Goal: Information Seeking & Learning: Learn about a topic

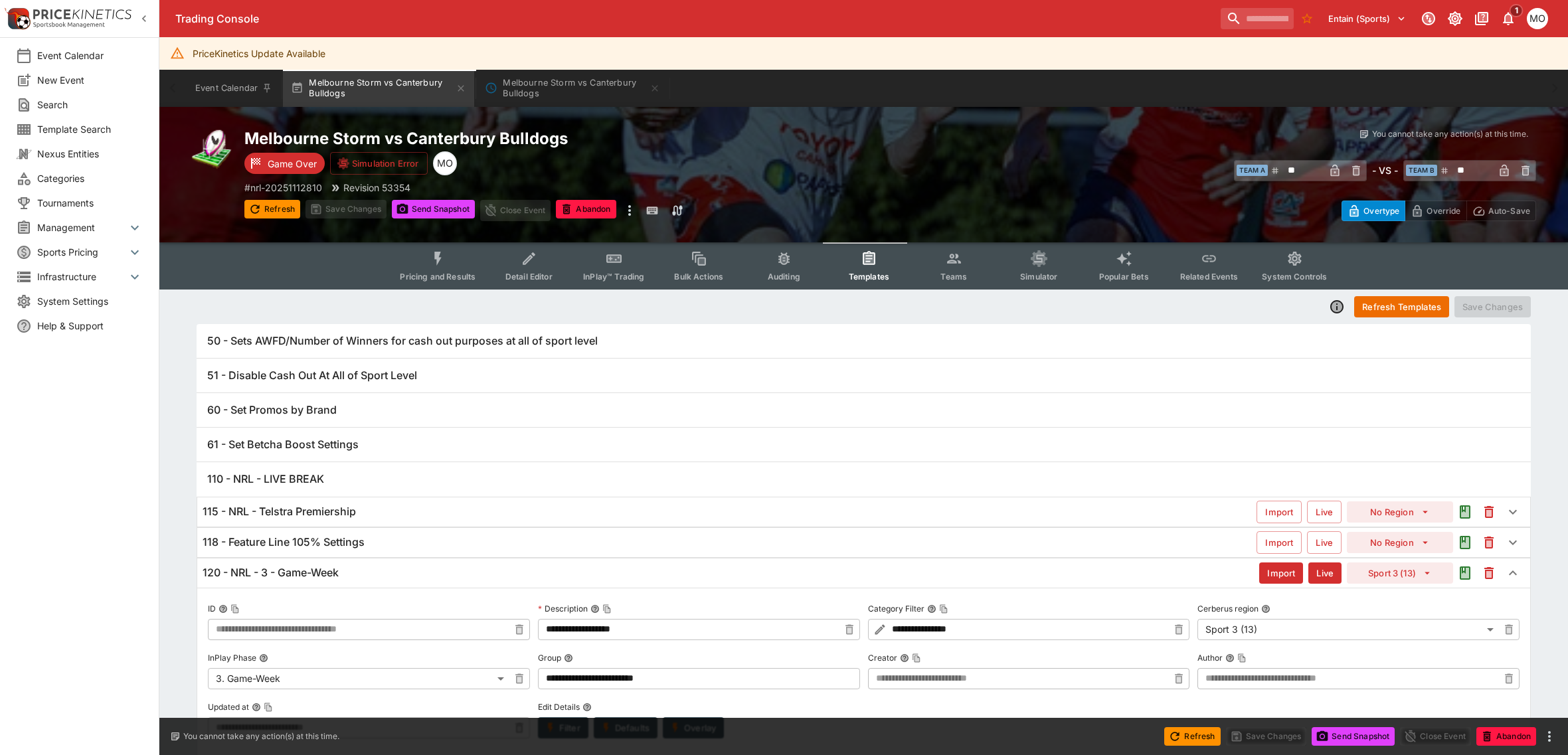
scroll to position [498, 0]
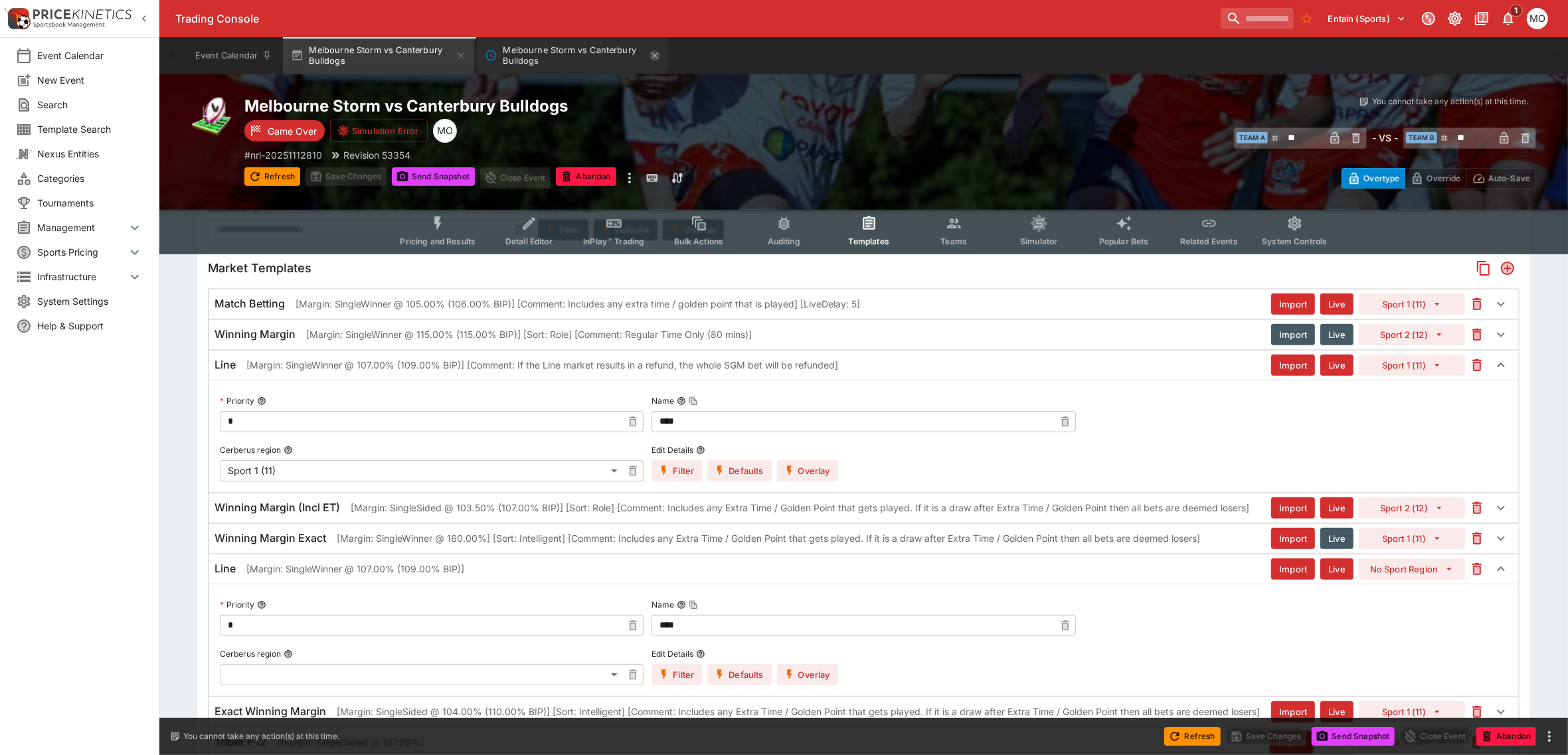
click at [658, 54] on icon "Melbourne Storm vs Canterbury Bulldogs" at bounding box center [655, 55] width 6 height 6
click at [1242, 15] on input "search" at bounding box center [1252, 18] width 83 height 21
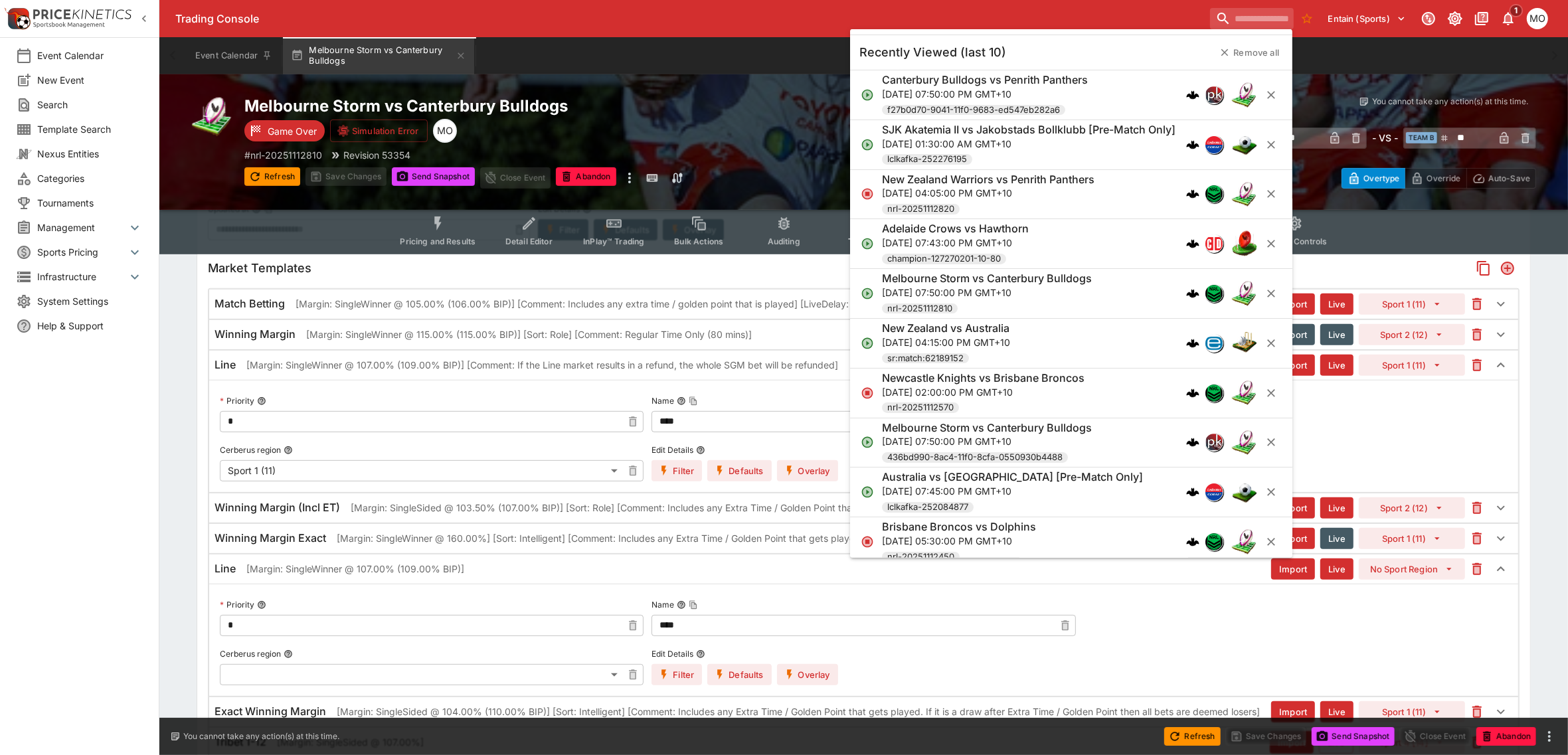
paste input "**********"
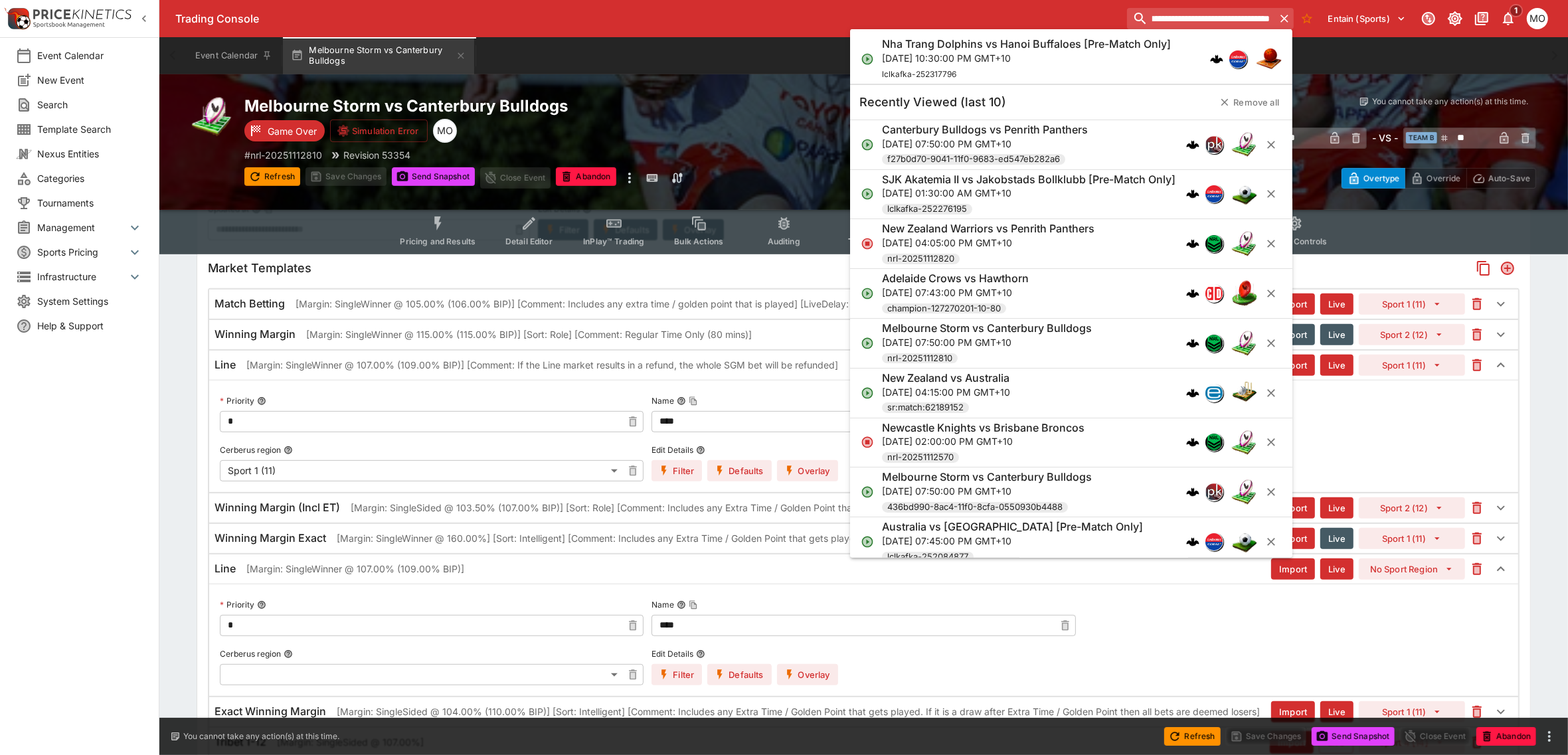
type input "**********"
click at [1076, 55] on p "[DATE] 10:30:00 PM GMT+10" at bounding box center [1026, 58] width 289 height 14
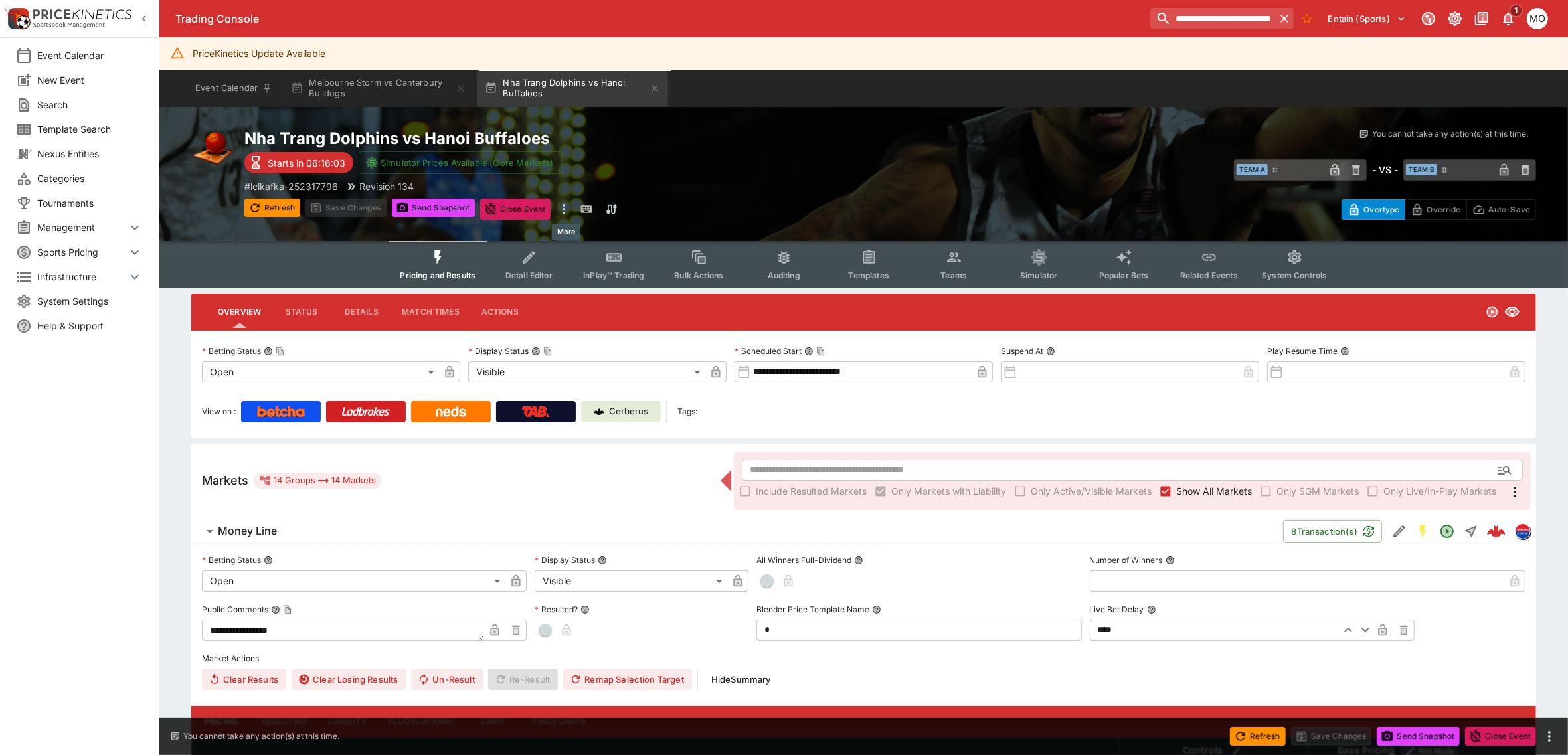
click at [565, 213] on icon "more" at bounding box center [564, 209] width 3 height 11
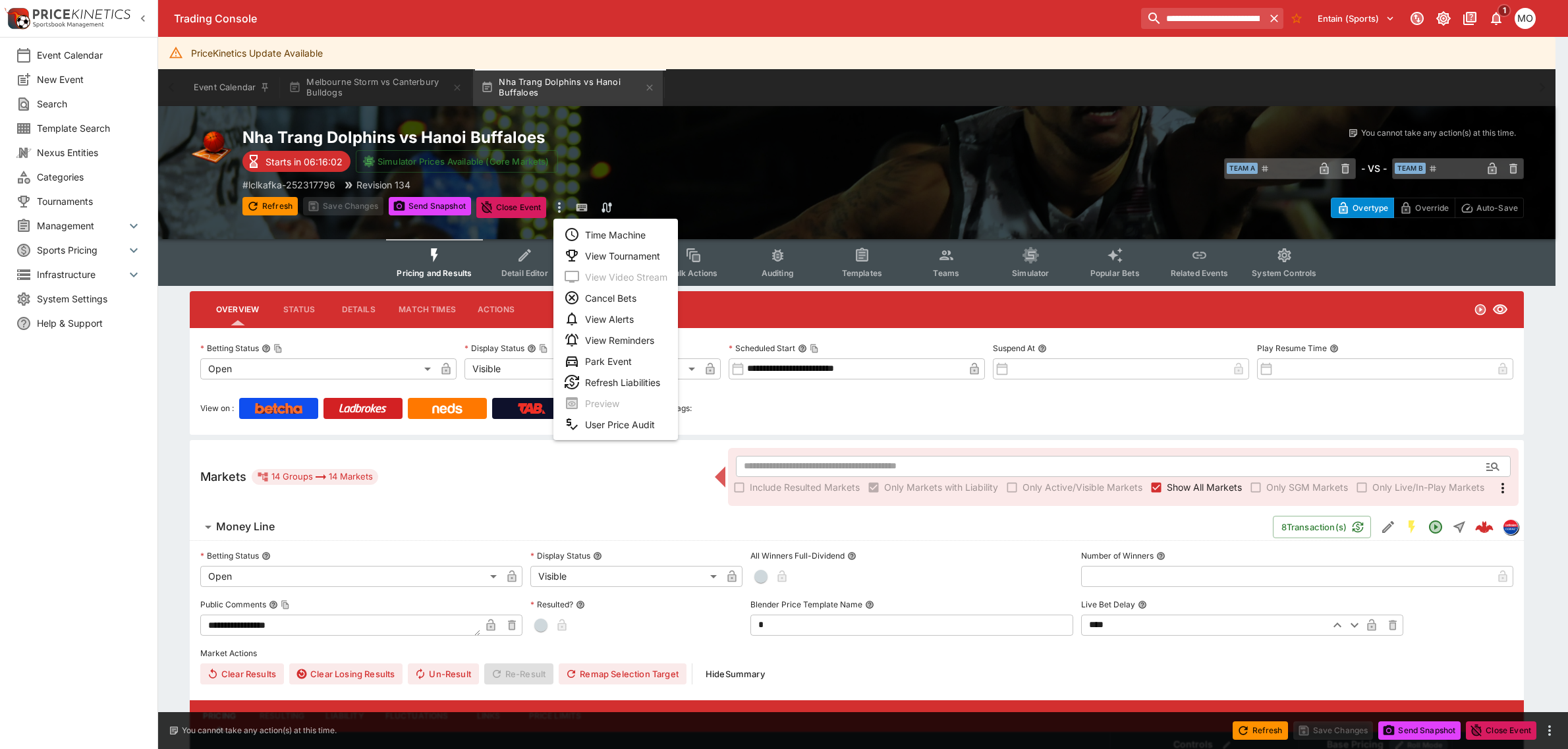
click at [598, 236] on li "Time Machine" at bounding box center [615, 234] width 124 height 21
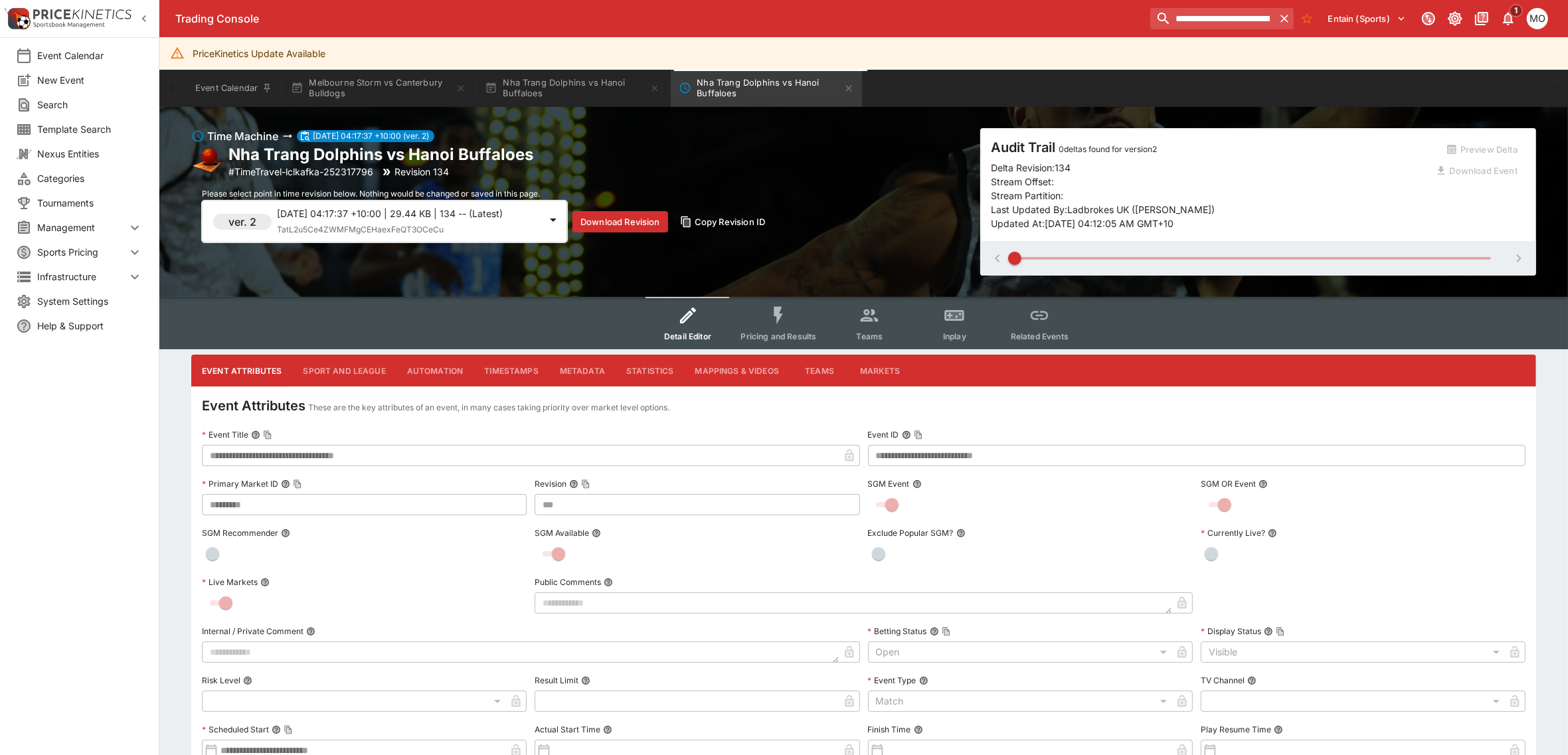
click at [407, 233] on span "TatL2u5Ce4ZWMFMgCEHaexFeQT3OCeCu" at bounding box center [361, 229] width 167 height 10
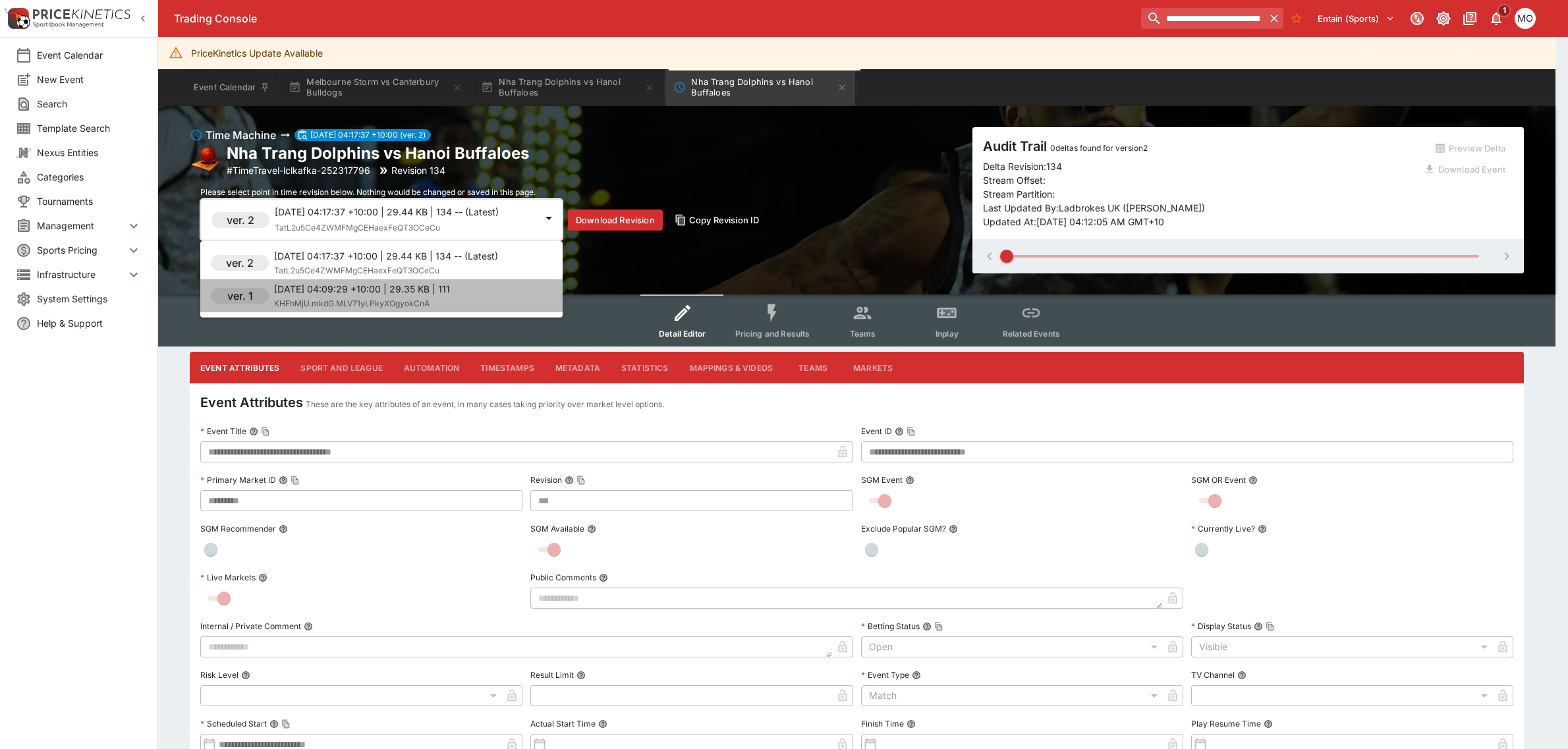
click at [396, 294] on p "[DATE] 04:09:29 +10:00 | 29.35 KB | 111" at bounding box center [362, 289] width 176 height 14
type input "***"
type input "**********"
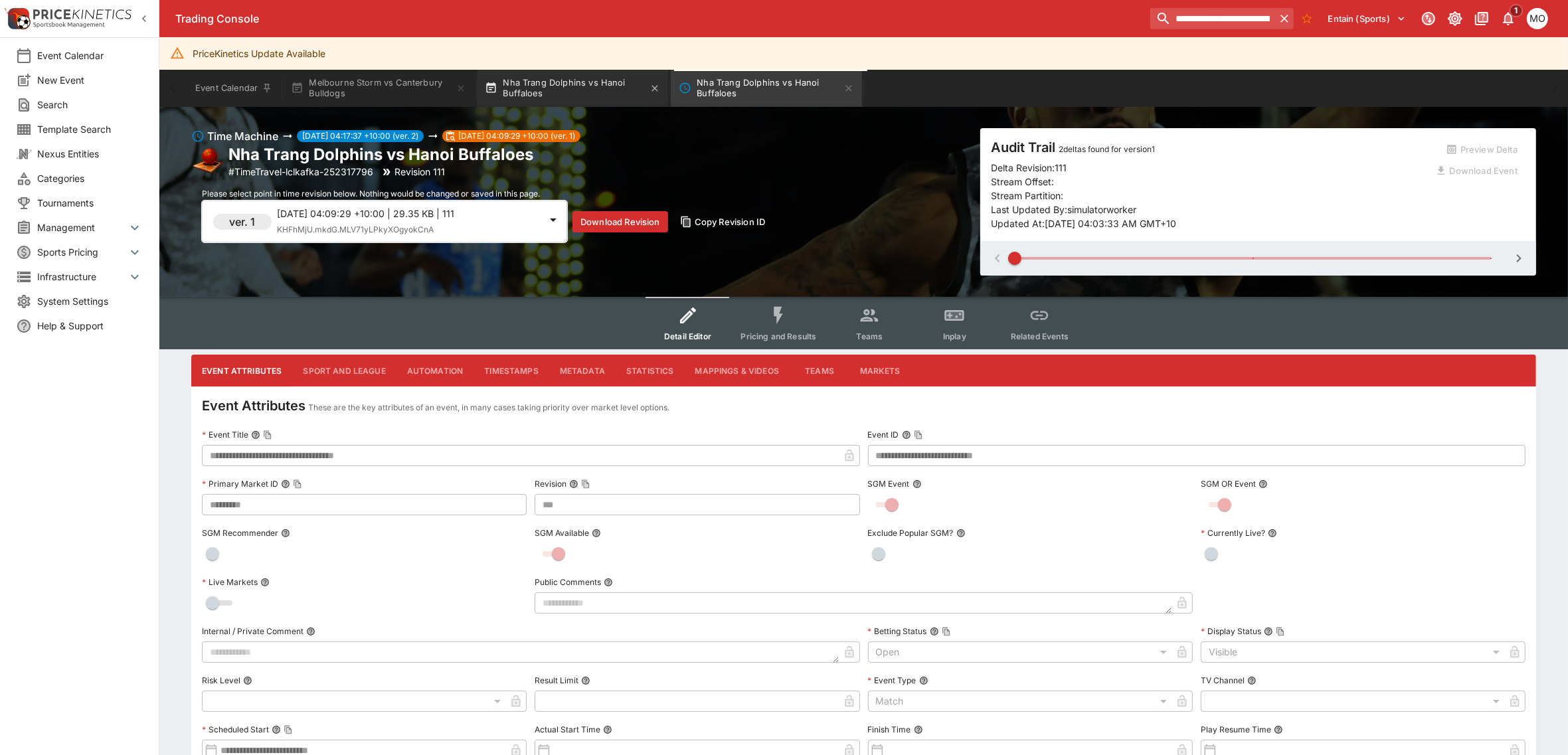
click at [588, 81] on button "Nha Trang Dolphins vs Hanoi Buffaloes" at bounding box center [572, 88] width 191 height 37
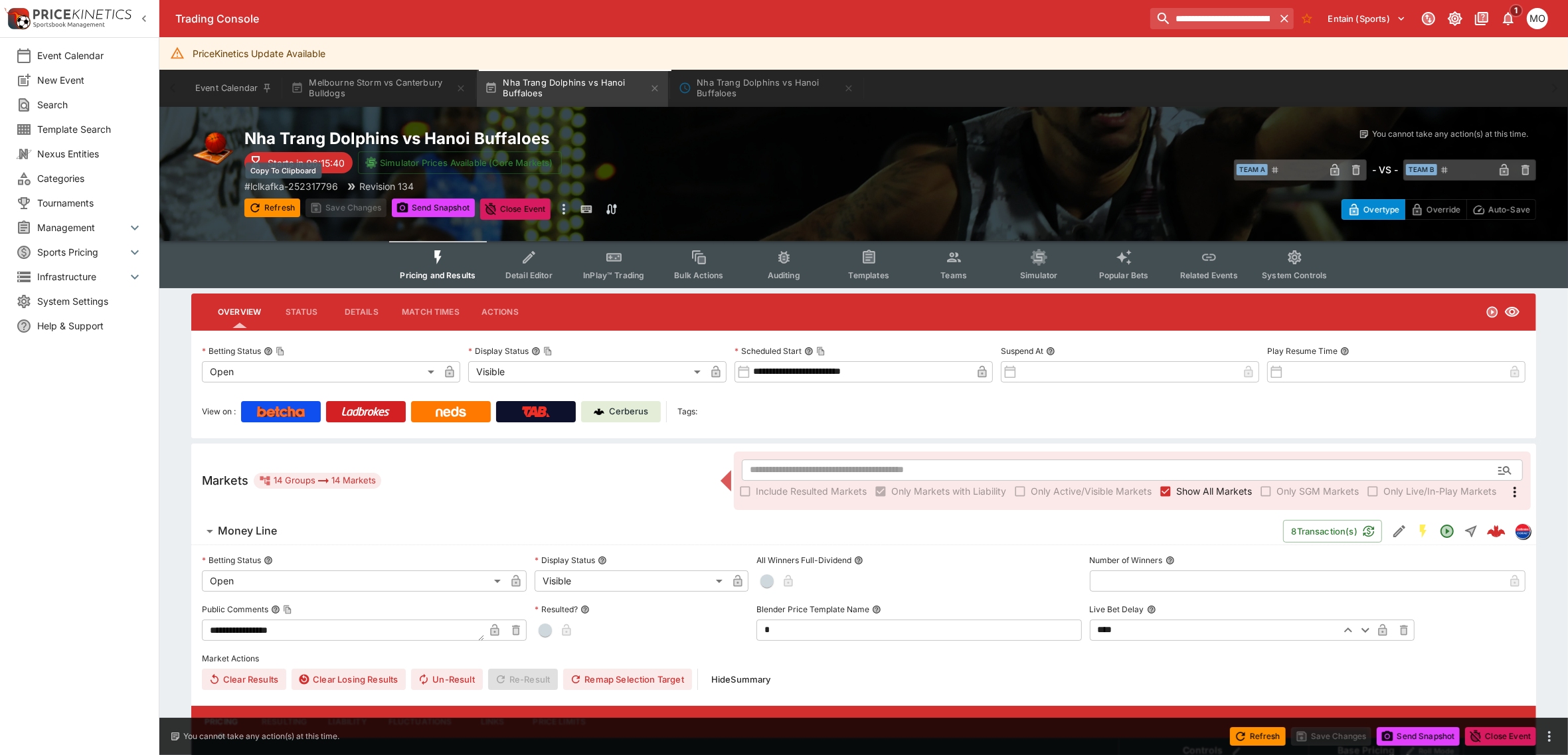
click at [289, 183] on p "# lclkafka-252317796" at bounding box center [291, 187] width 93 height 14
click at [743, 88] on button "Nha Trang Dolphins vs Hanoi Buffaloes" at bounding box center [766, 88] width 191 height 37
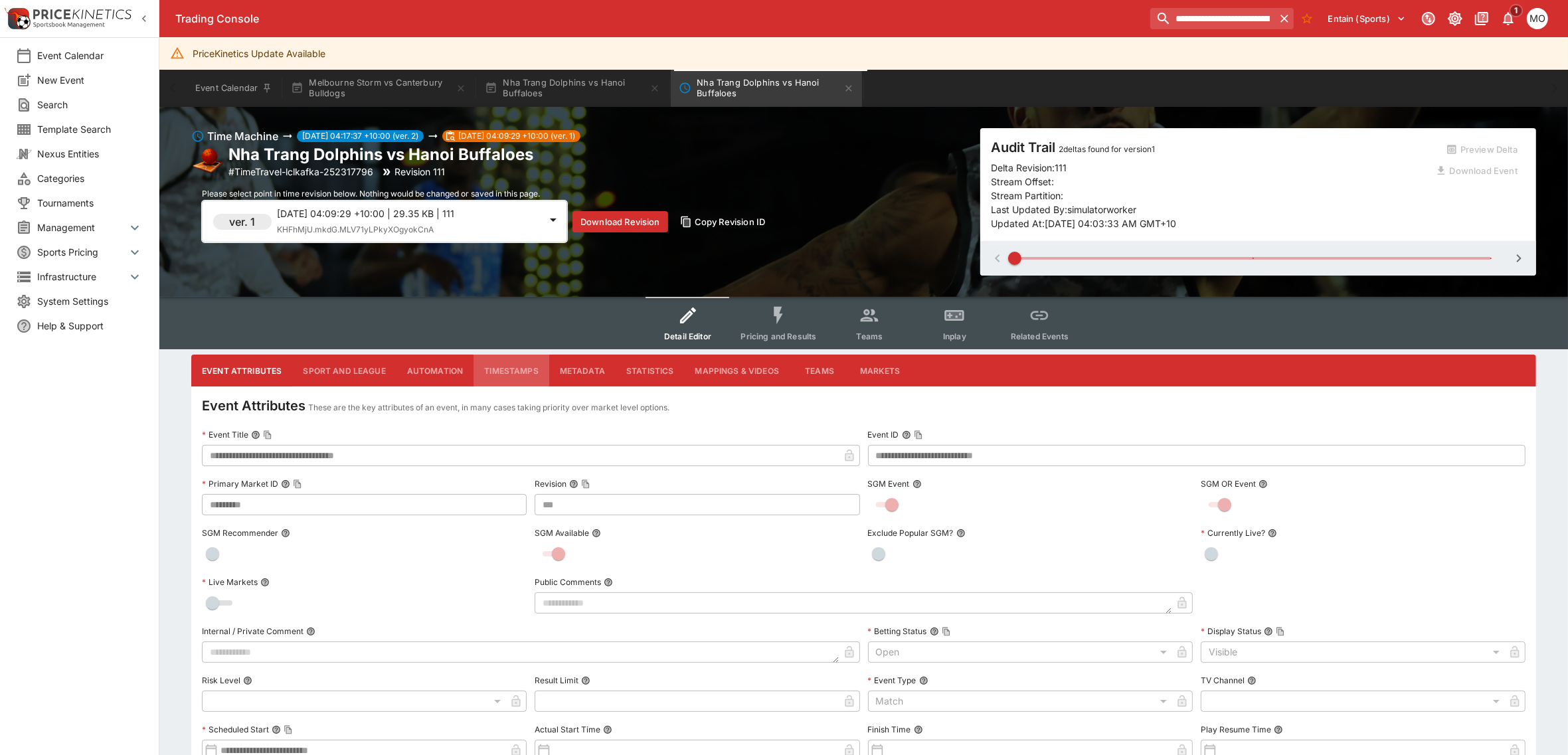
click at [510, 363] on button "Timestamps" at bounding box center [511, 370] width 76 height 32
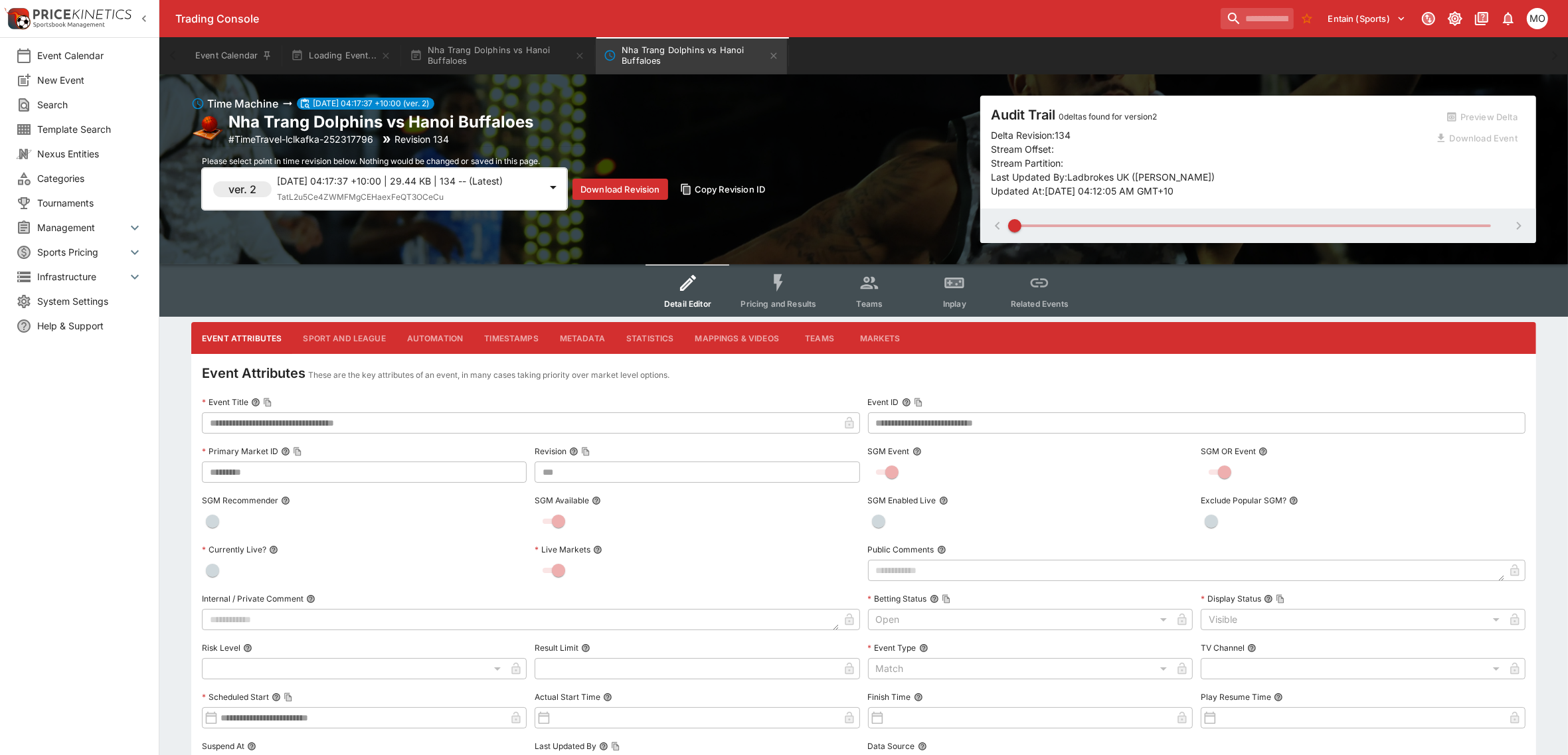
click at [511, 336] on button "Timestamps" at bounding box center [511, 337] width 76 height 32
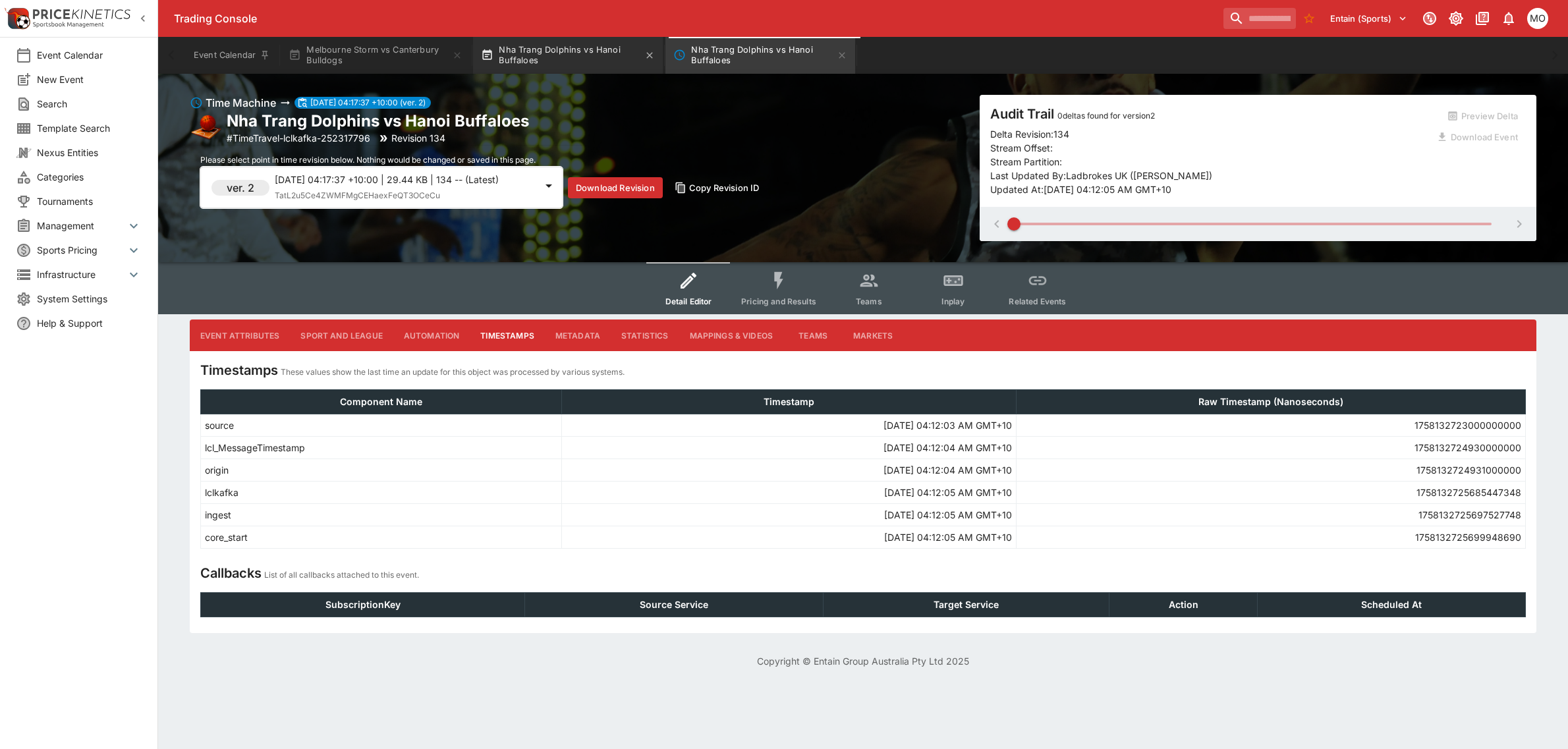
click at [549, 65] on button "Nha Trang Dolphins vs Hanoi Buffaloes" at bounding box center [568, 55] width 189 height 37
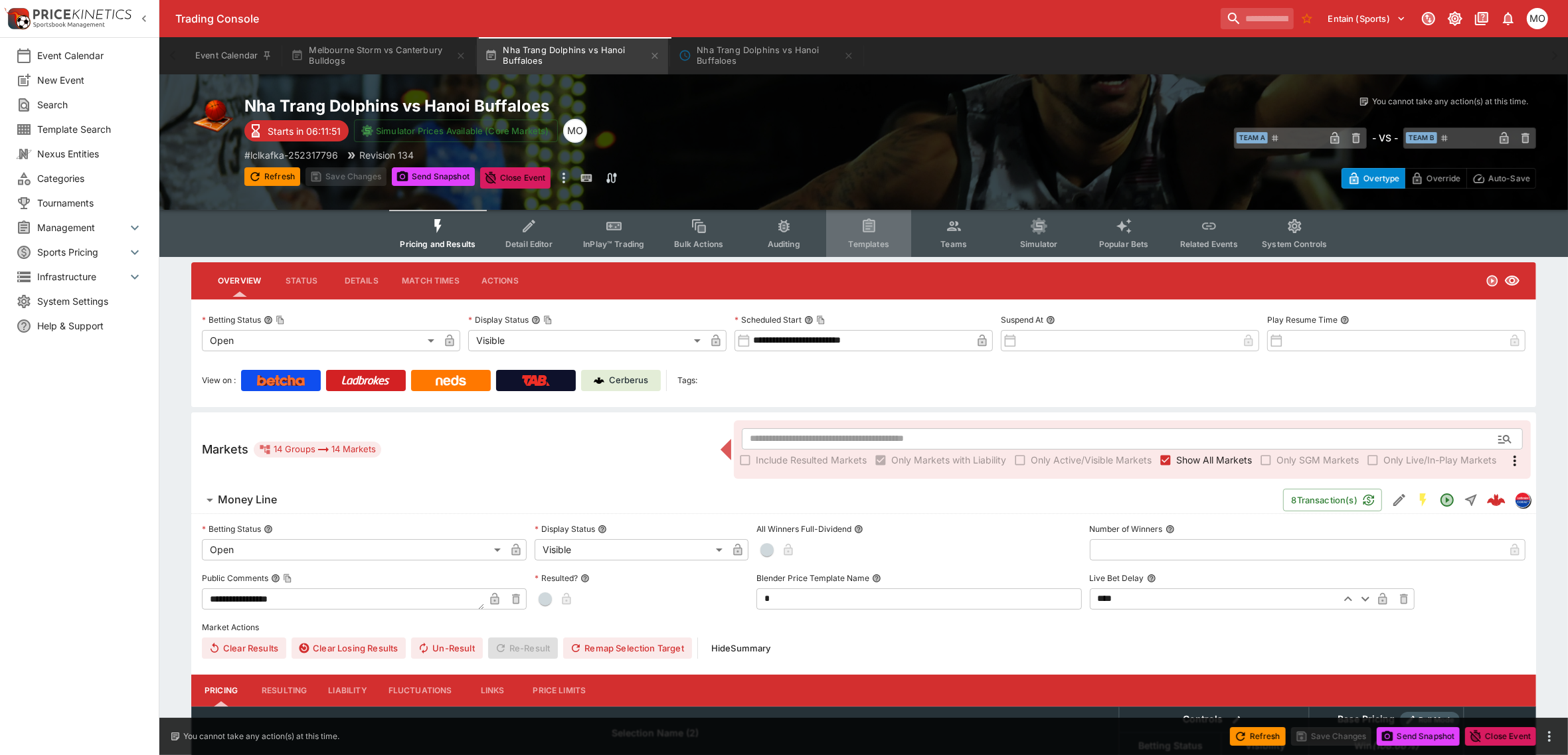
click at [857, 226] on button "Templates" at bounding box center [869, 233] width 85 height 47
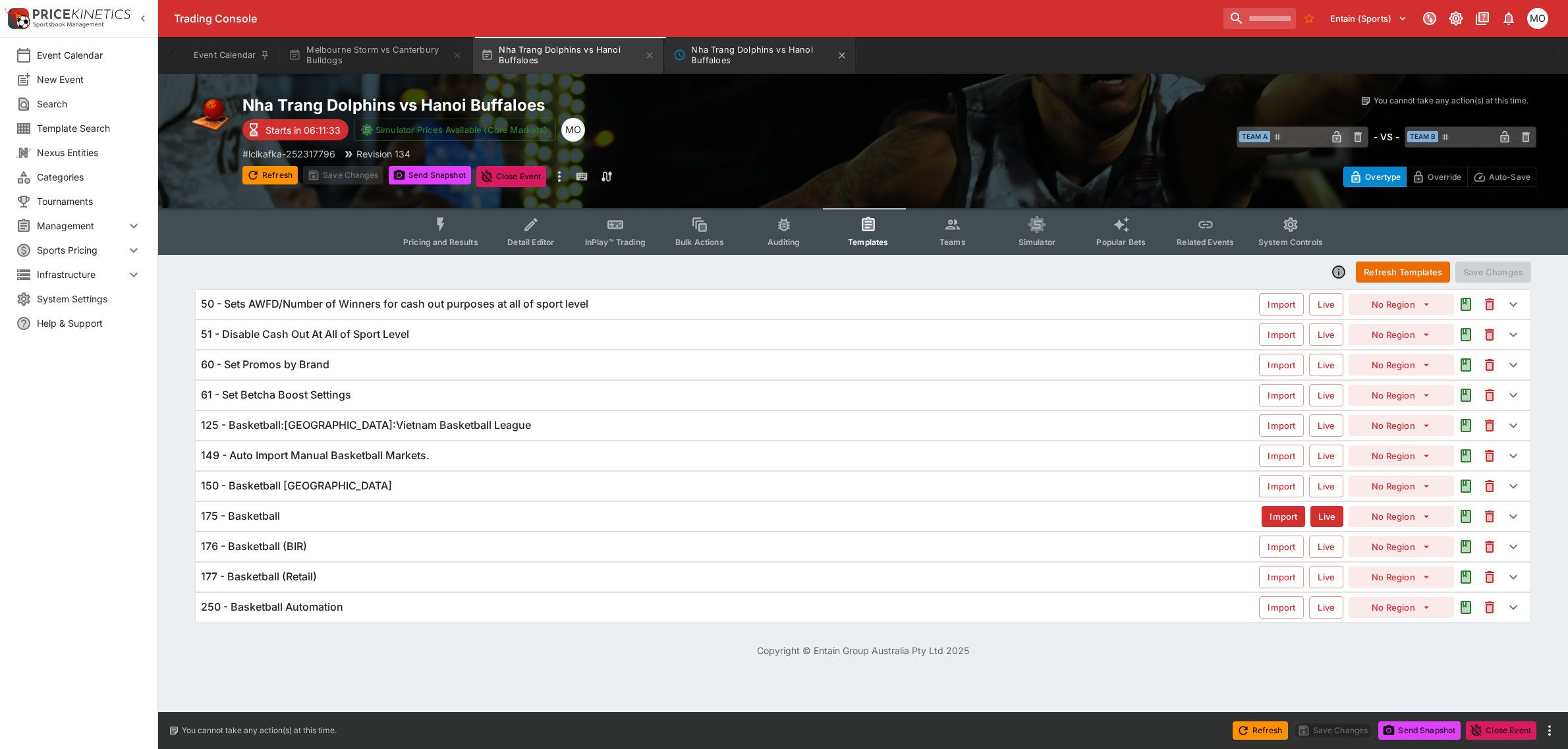
click at [750, 63] on button "Nha Trang Dolphins vs Hanoi Buffaloes" at bounding box center [760, 55] width 189 height 37
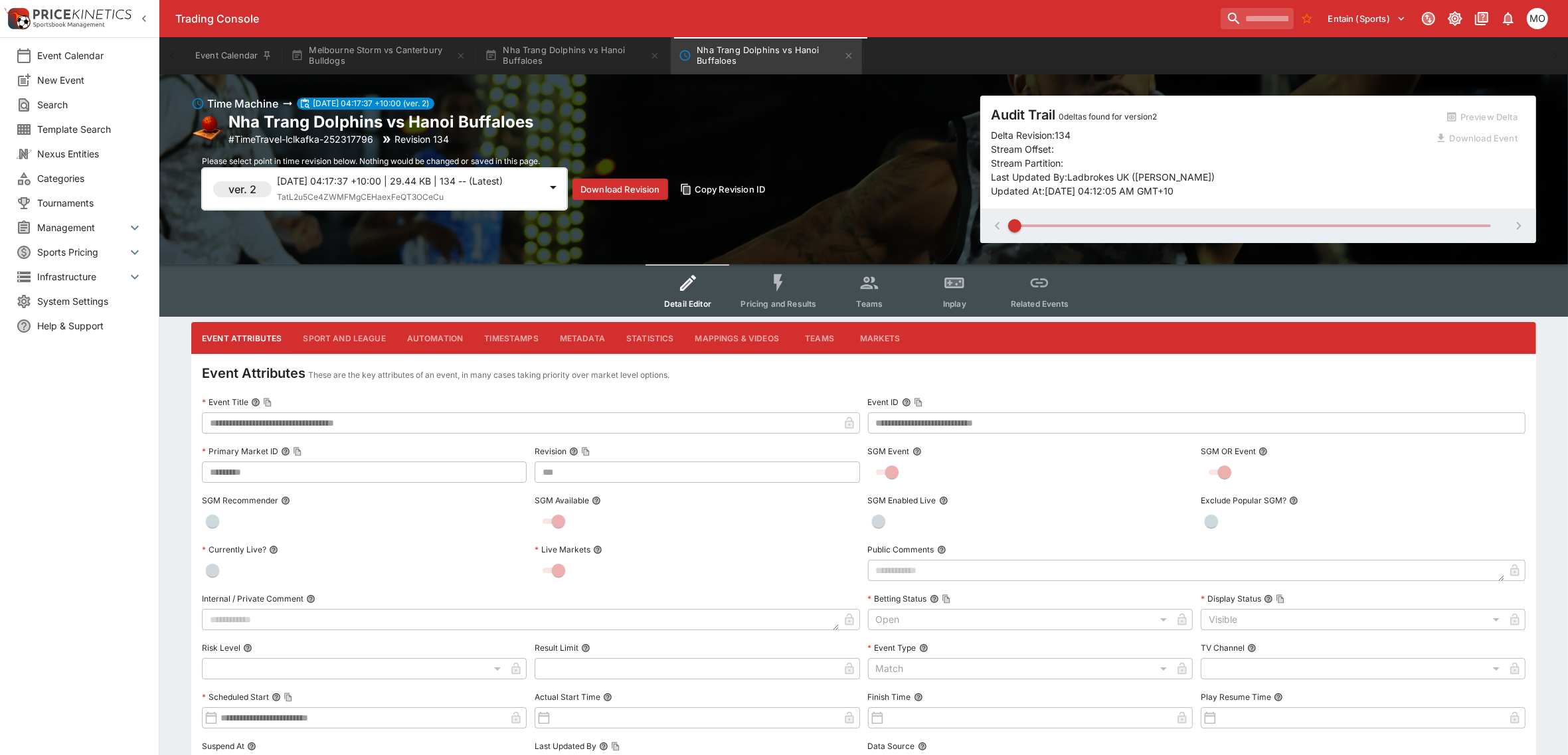
click at [516, 194] on div "2025-09-18 04:17:37 +10:00 | 29.44 KB | 134 -- (Latest) TatL2u5Ce4ZWMFMgCEHaexF…" at bounding box center [409, 189] width 263 height 30
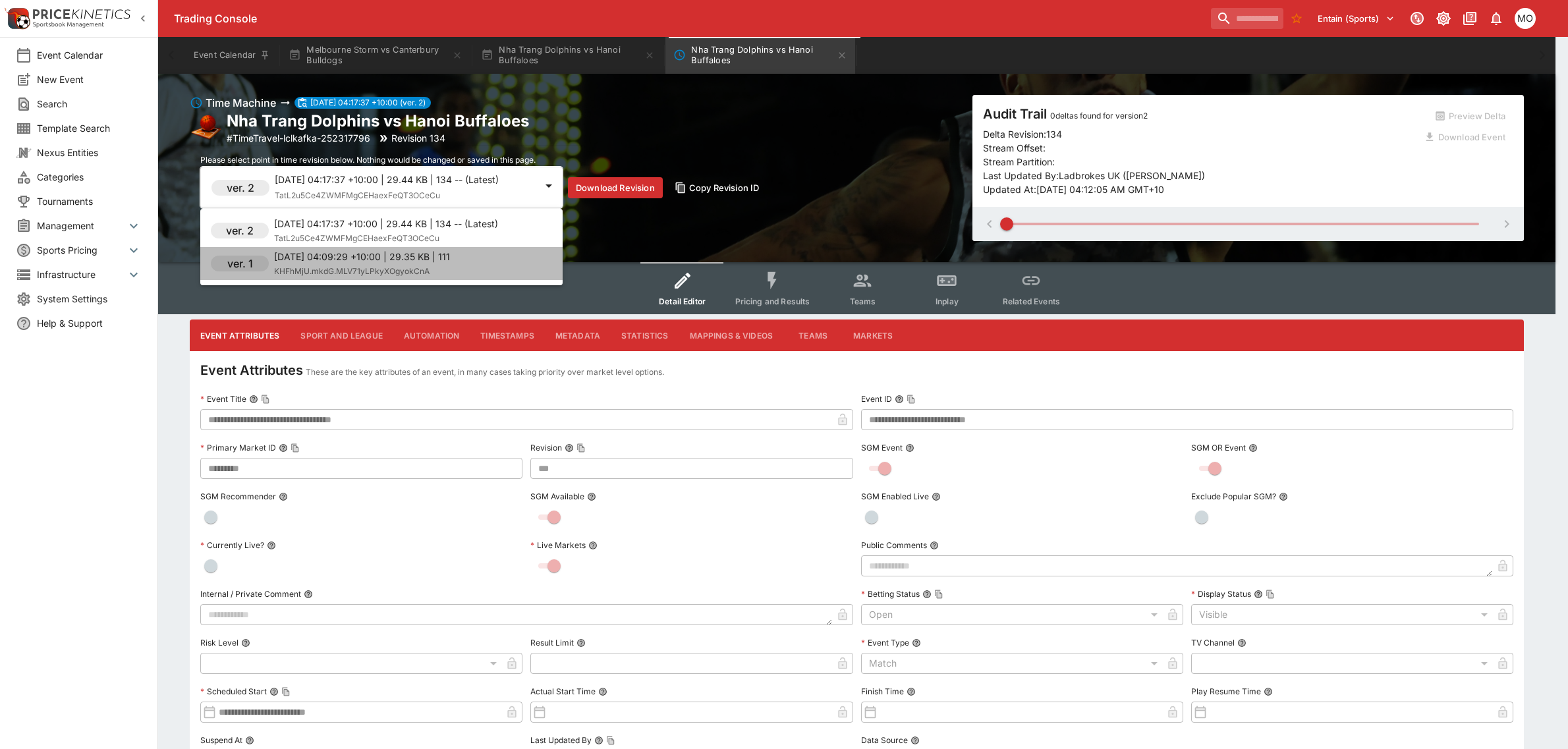
click at [434, 255] on p "[DATE] 04:09:29 +10:00 | 29.35 KB | 111" at bounding box center [362, 257] width 176 height 14
type input "***"
type input "**********"
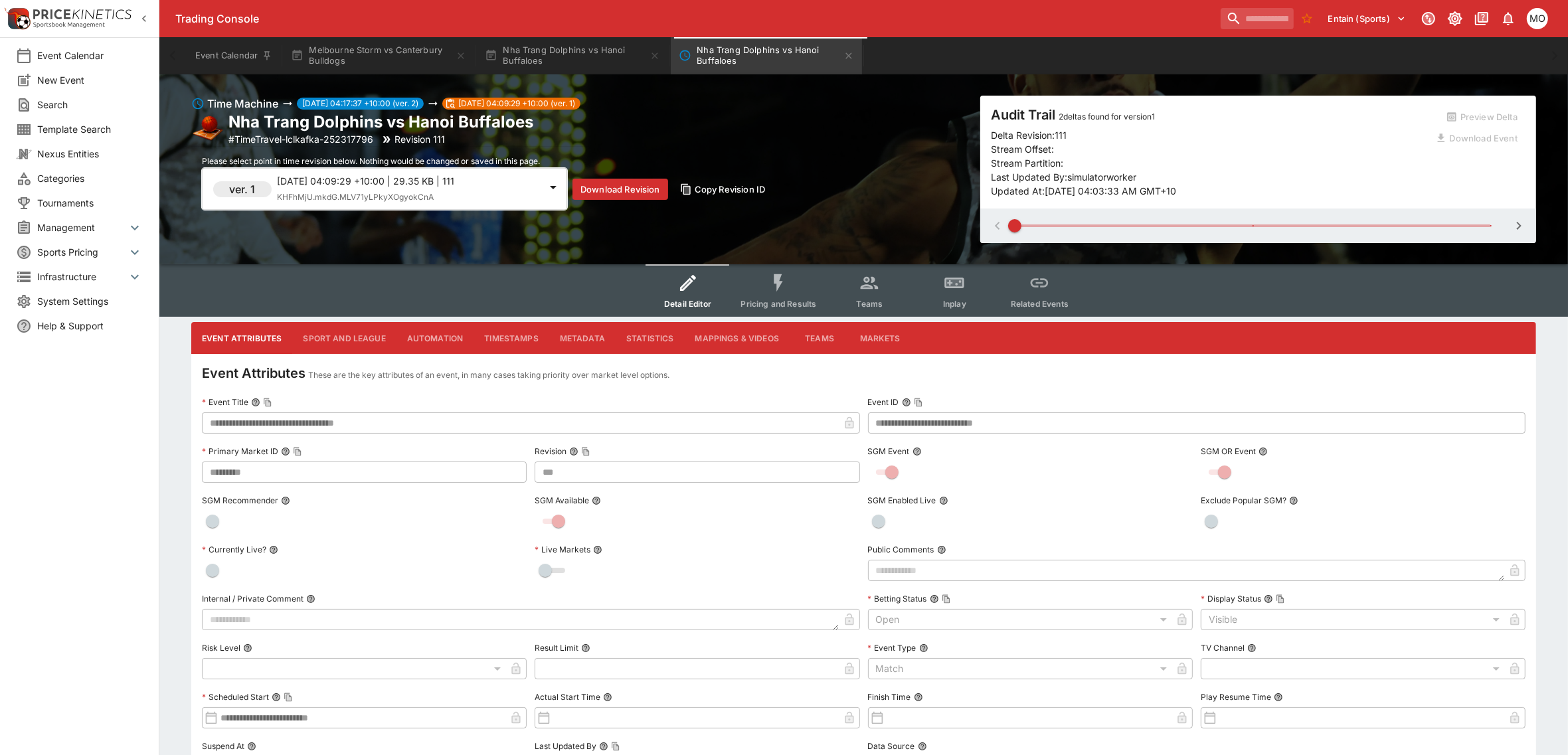
click at [1516, 226] on icon "button" at bounding box center [1518, 226] width 16 height 16
type input "*"
type input "***"
type input "**********"
click at [993, 226] on icon "button" at bounding box center [997, 226] width 16 height 16
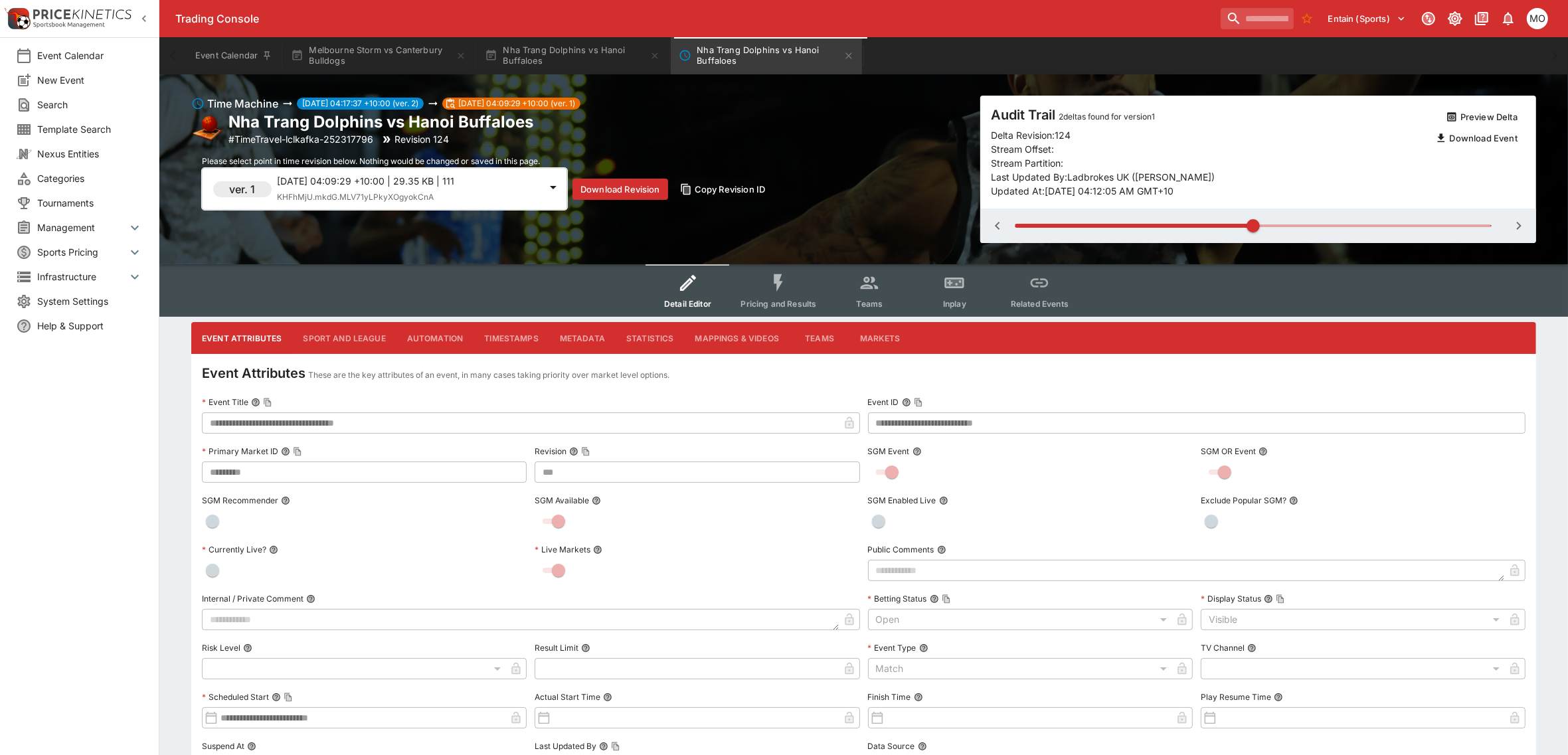
type input "*"
type input "***"
type input "**********"
click at [1522, 230] on icon "button" at bounding box center [1518, 226] width 16 height 16
type input "*"
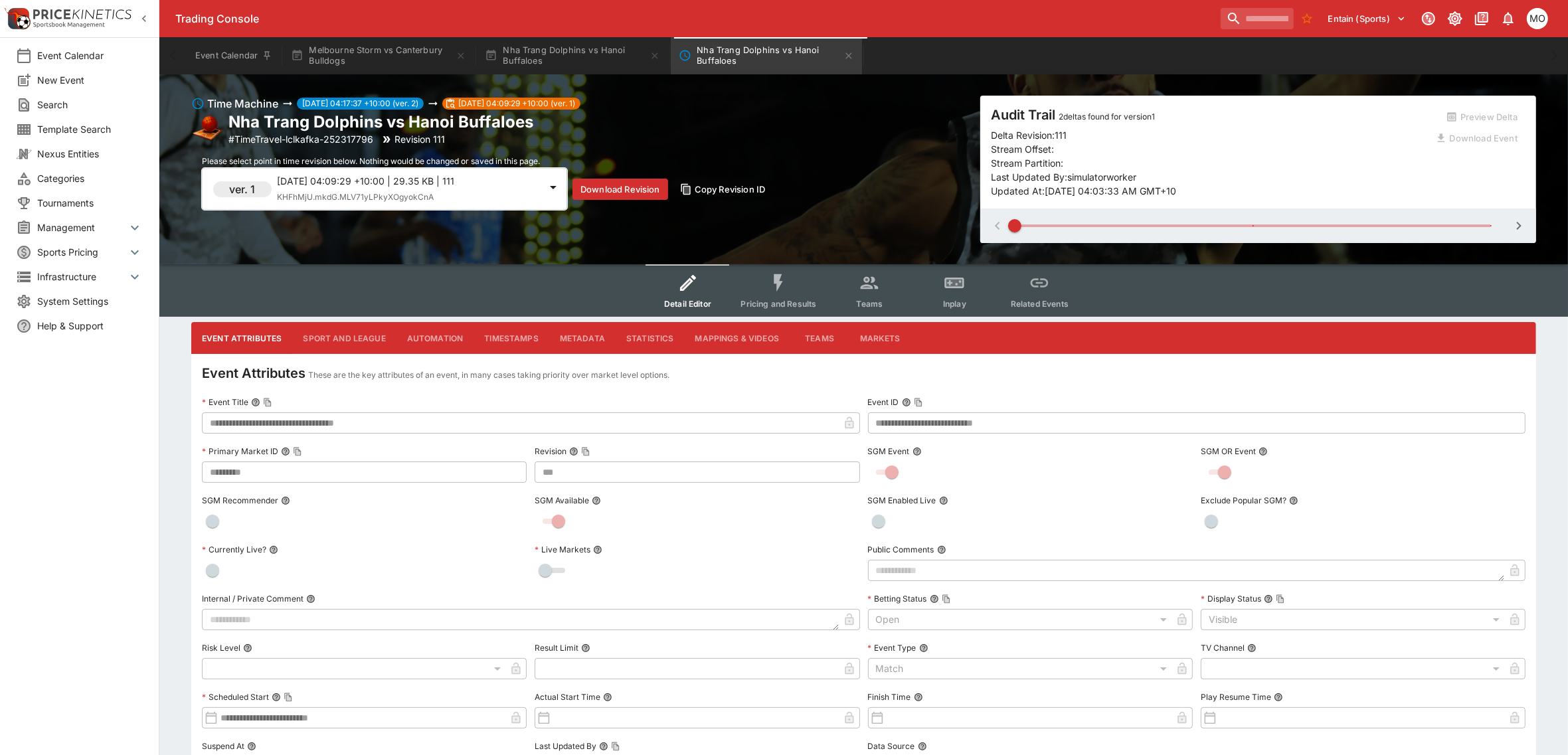
type input "***"
type input "**********"
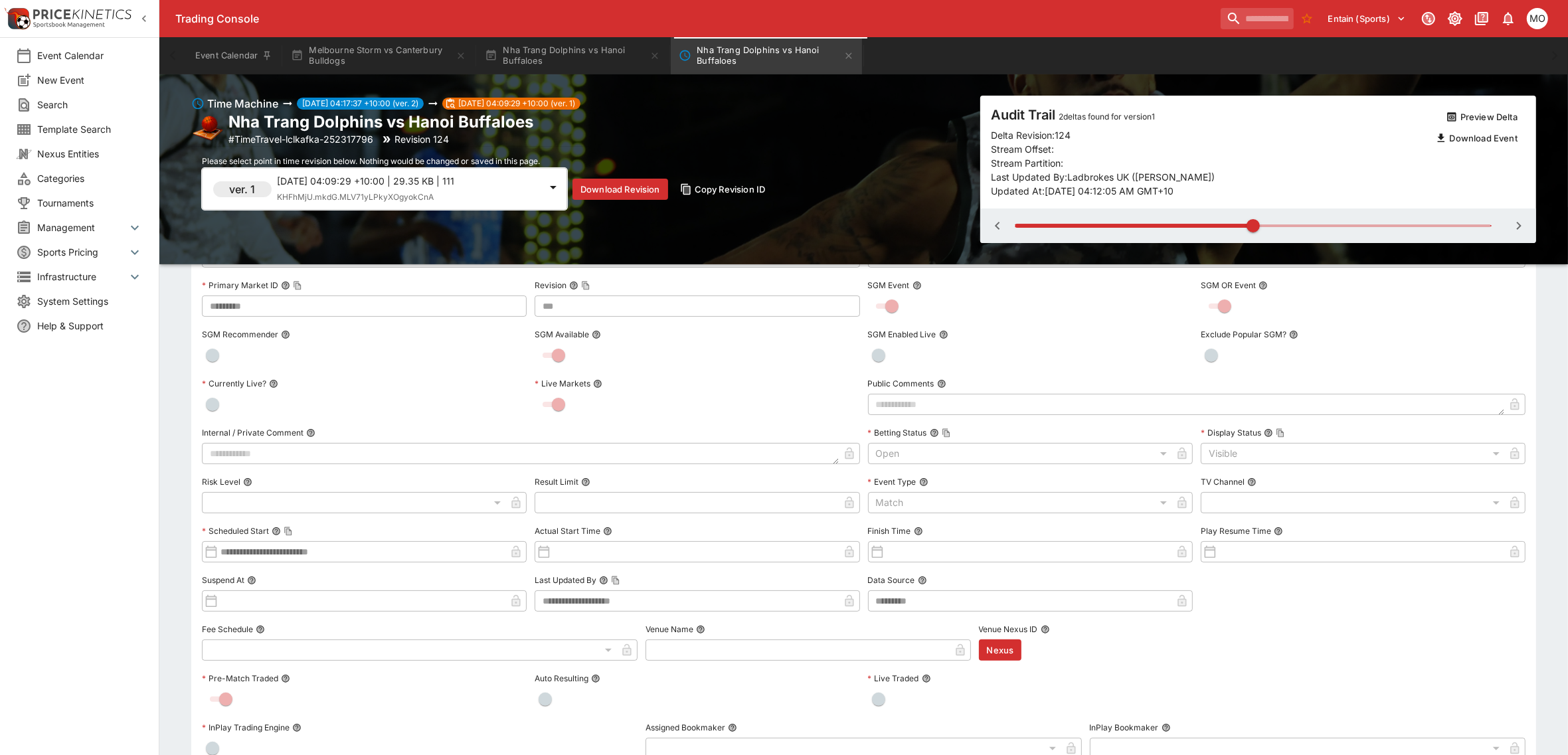
click at [1516, 224] on icon "button" at bounding box center [1518, 226] width 16 height 16
type input "*"
type input "***"
click at [995, 224] on icon "button" at bounding box center [997, 226] width 16 height 16
type input "*"
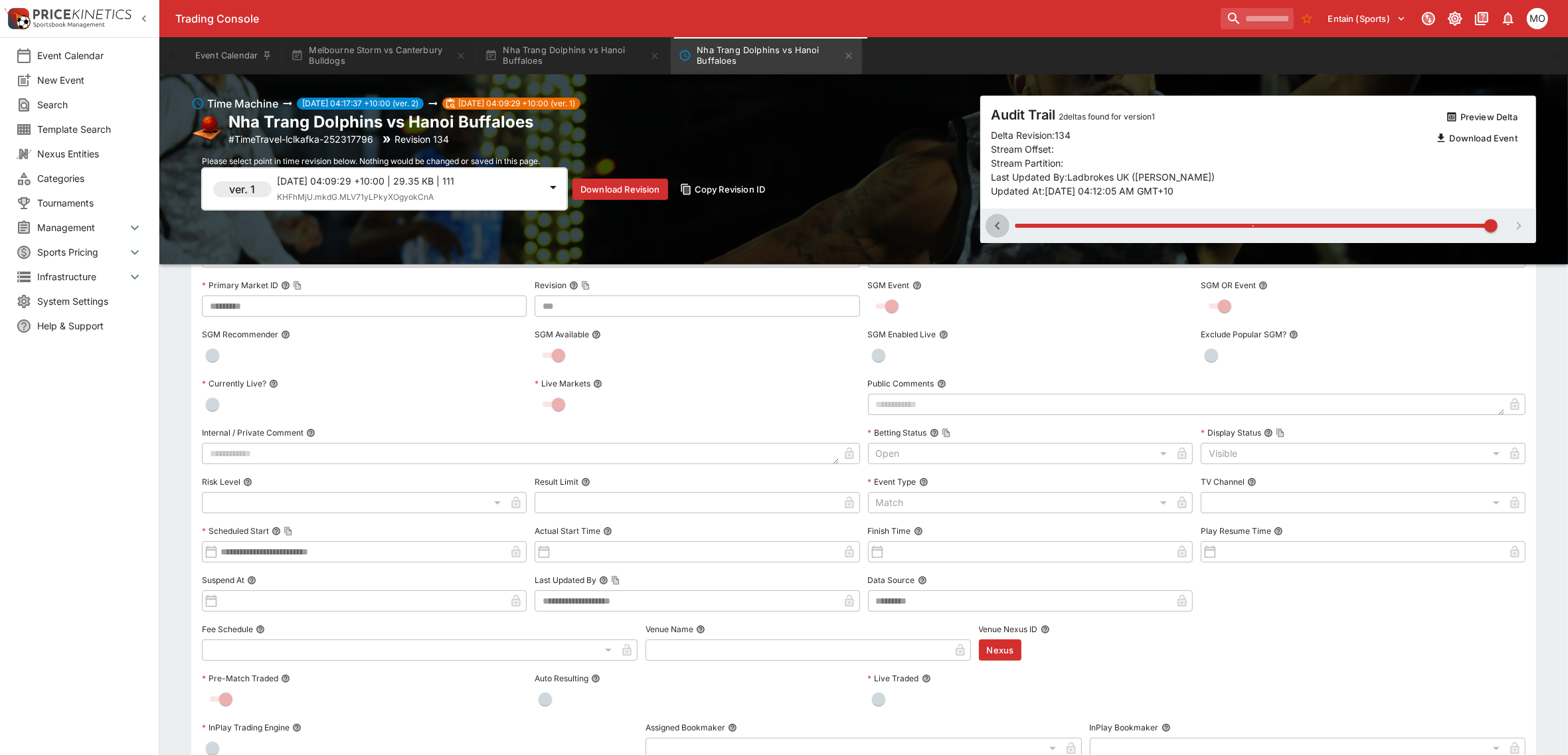
type input "***"
click at [1519, 234] on button "button" at bounding box center [1518, 226] width 24 height 24
type input "*"
type input "***"
click at [412, 198] on span "KHFhMjU.mkdG.MLV71yLPkyXOgyokCnA" at bounding box center [356, 197] width 157 height 10
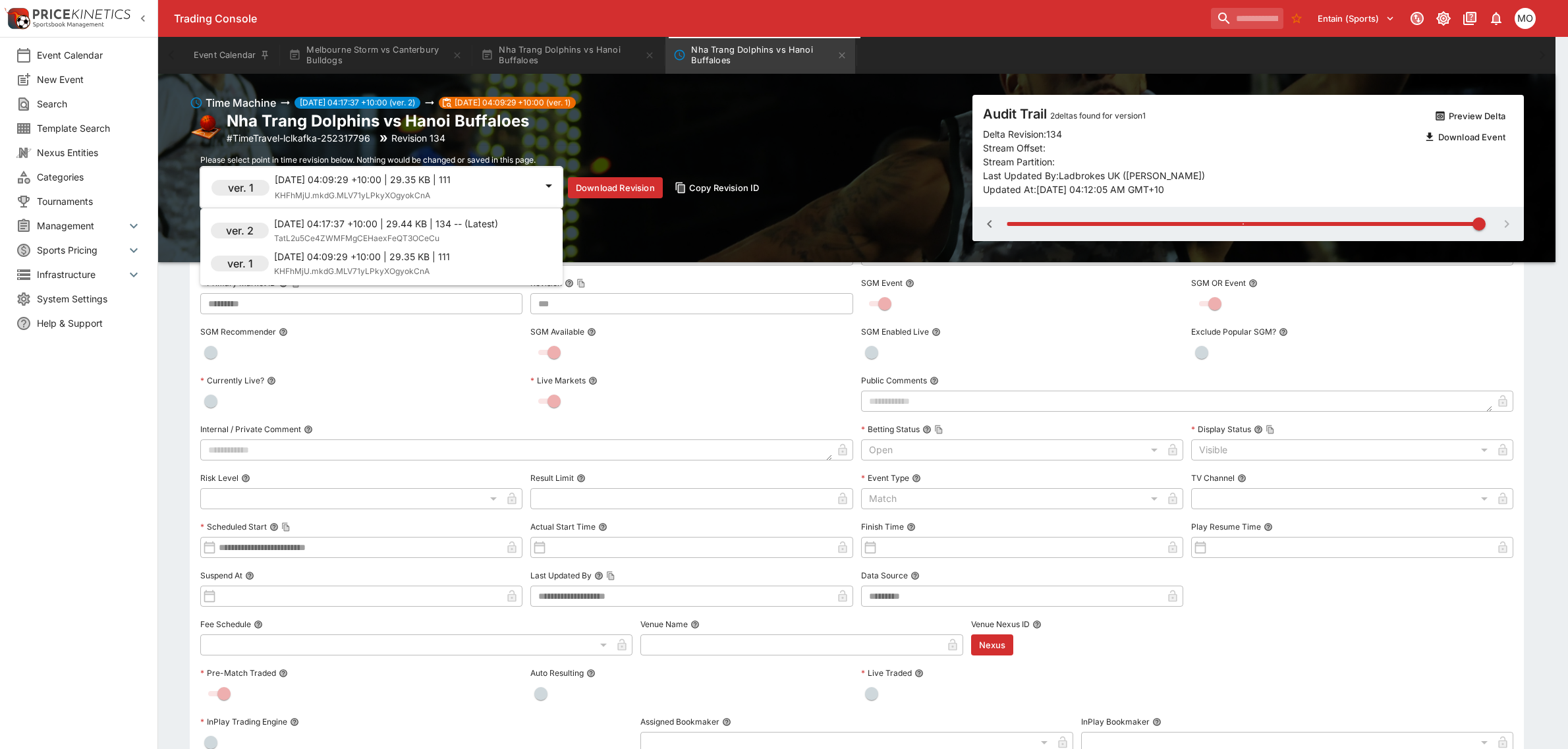
click at [401, 231] on div "2025-09-18 04:17:37 +10:00 | 29.44 KB | 134 -- (Latest) TatL2u5Ce4ZWMFMgCEHaexF…" at bounding box center [386, 231] width 224 height 28
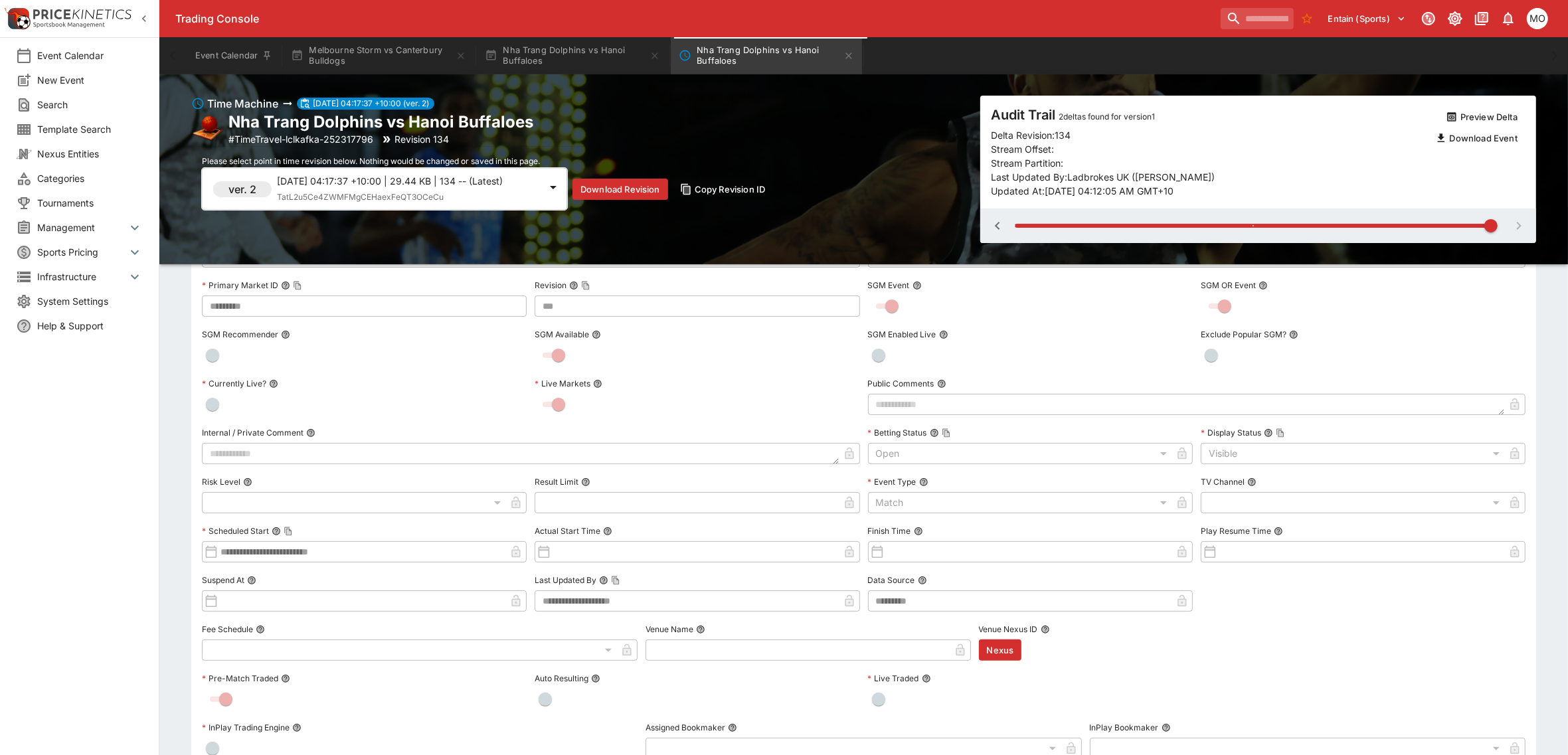
type input "*"
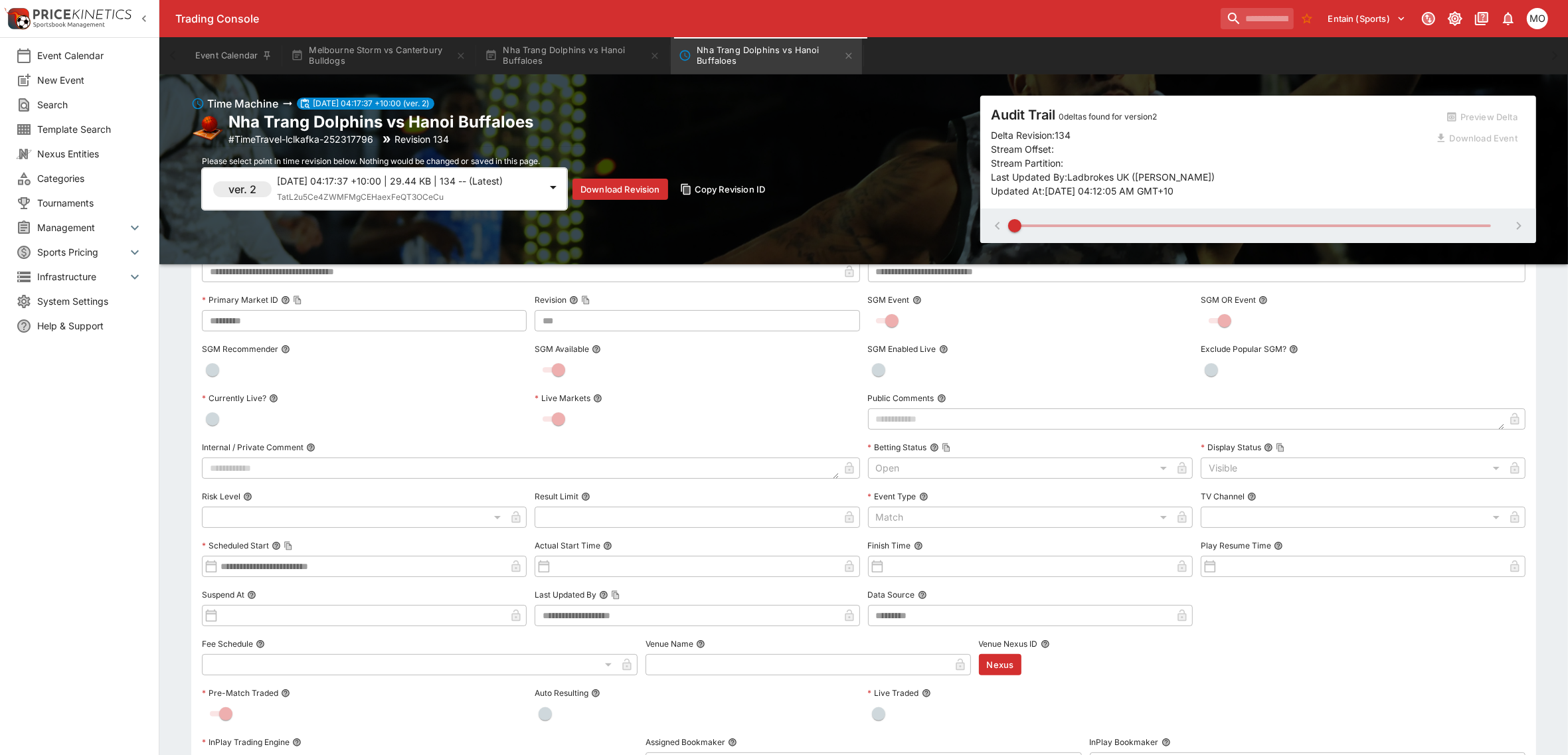
scroll to position [75, 0]
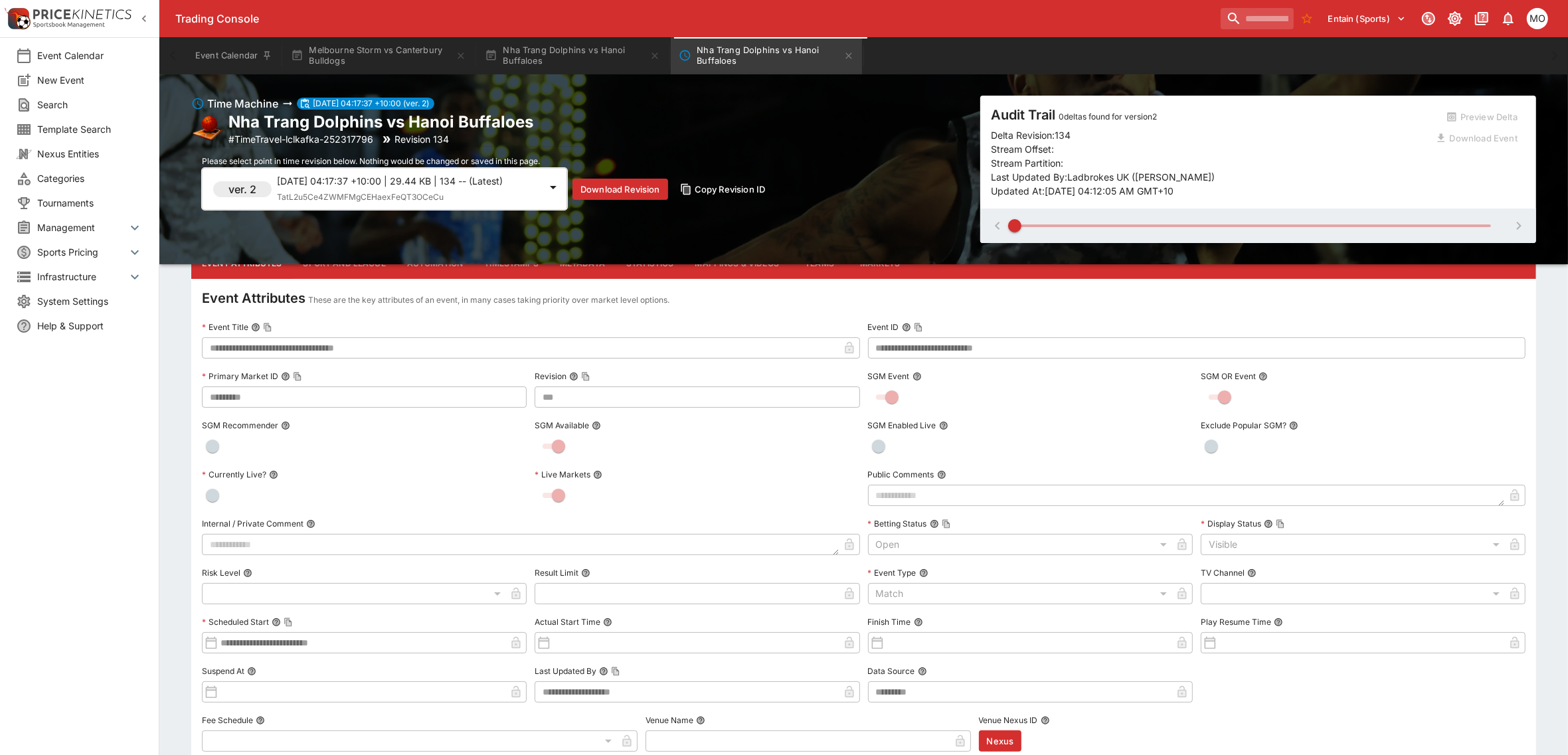
click at [1515, 224] on div at bounding box center [1258, 226] width 556 height 35
click at [1518, 223] on div at bounding box center [1258, 226] width 556 height 35
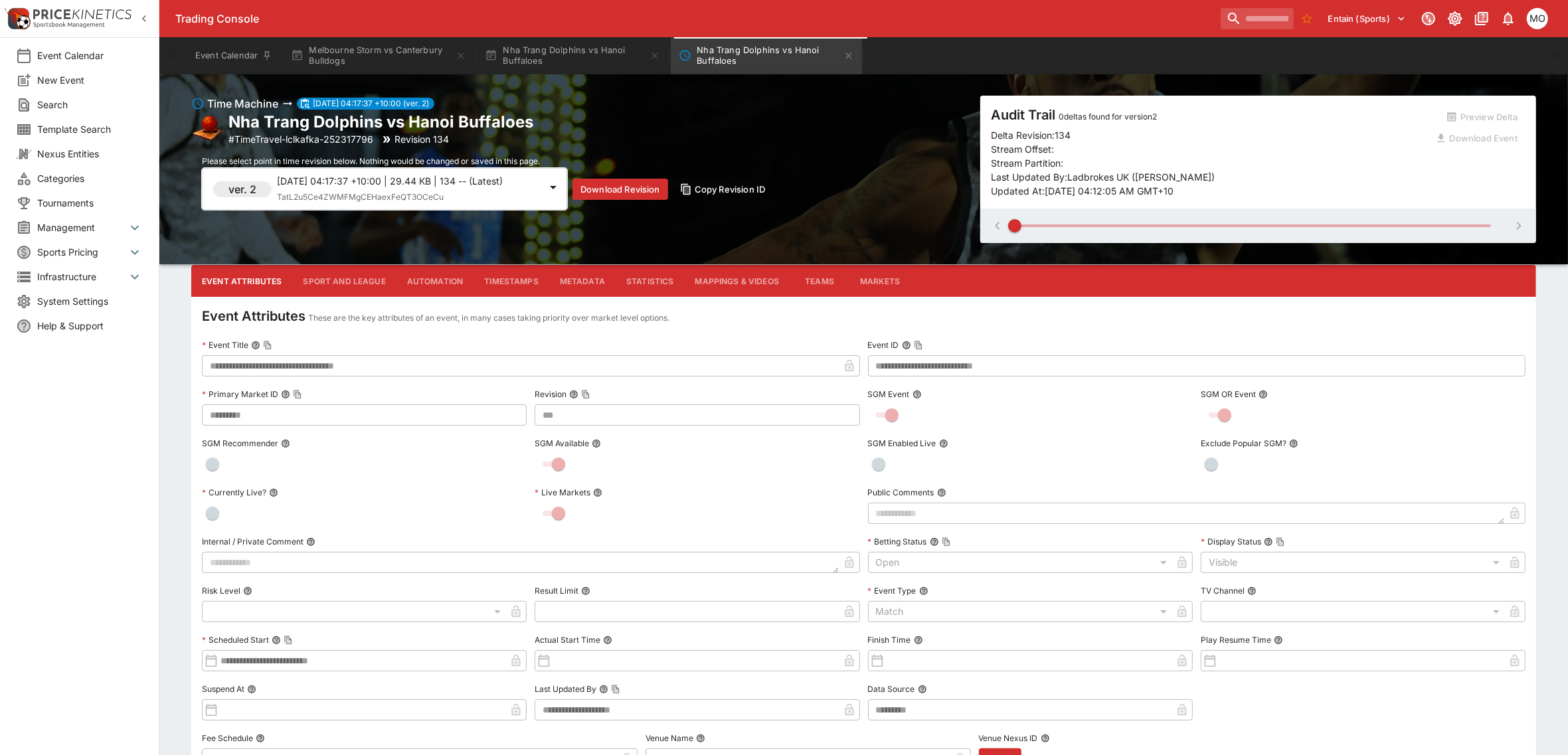
scroll to position [0, 0]
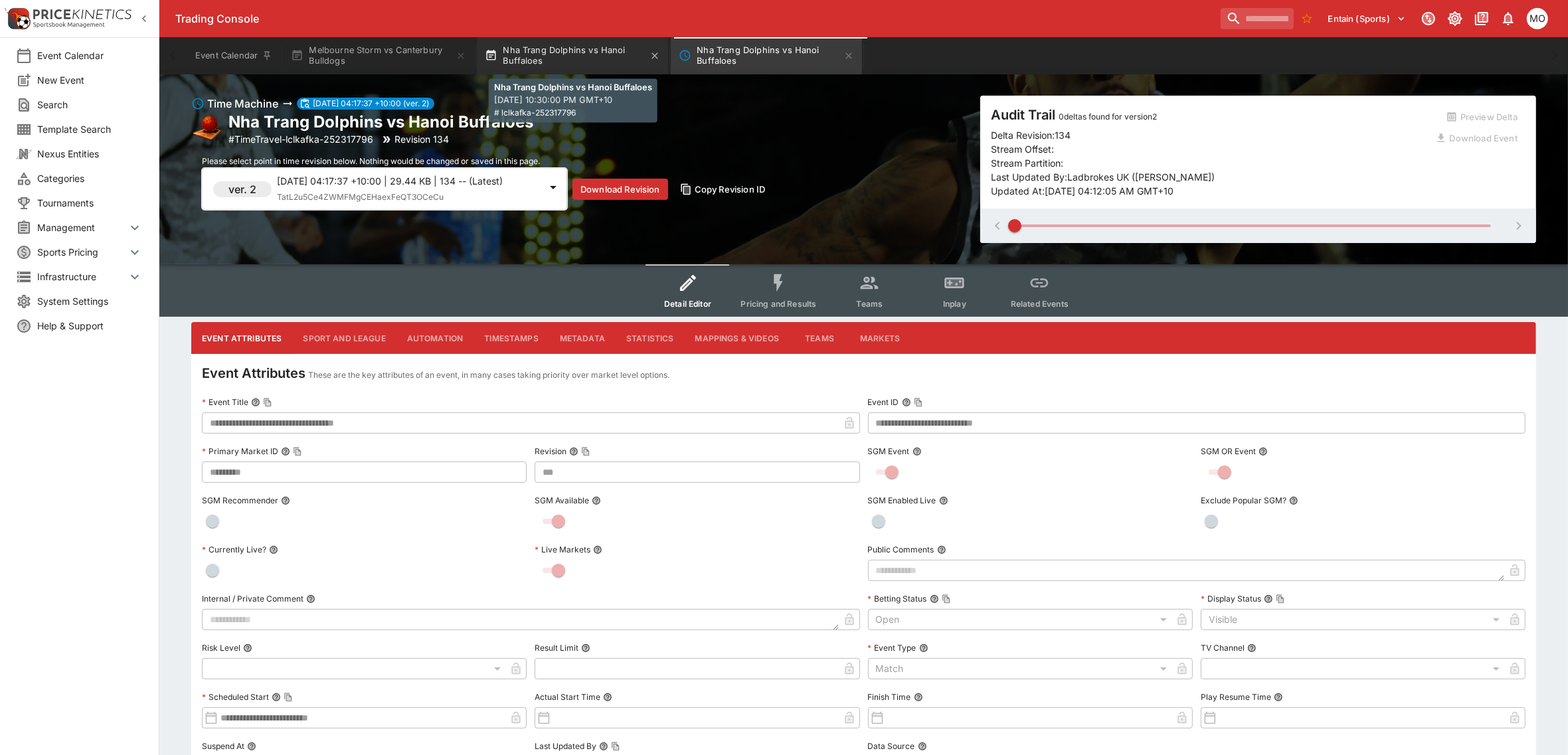
click at [576, 40] on button "Nha Trang Dolphins vs Hanoi Buffaloes" at bounding box center [572, 56] width 191 height 37
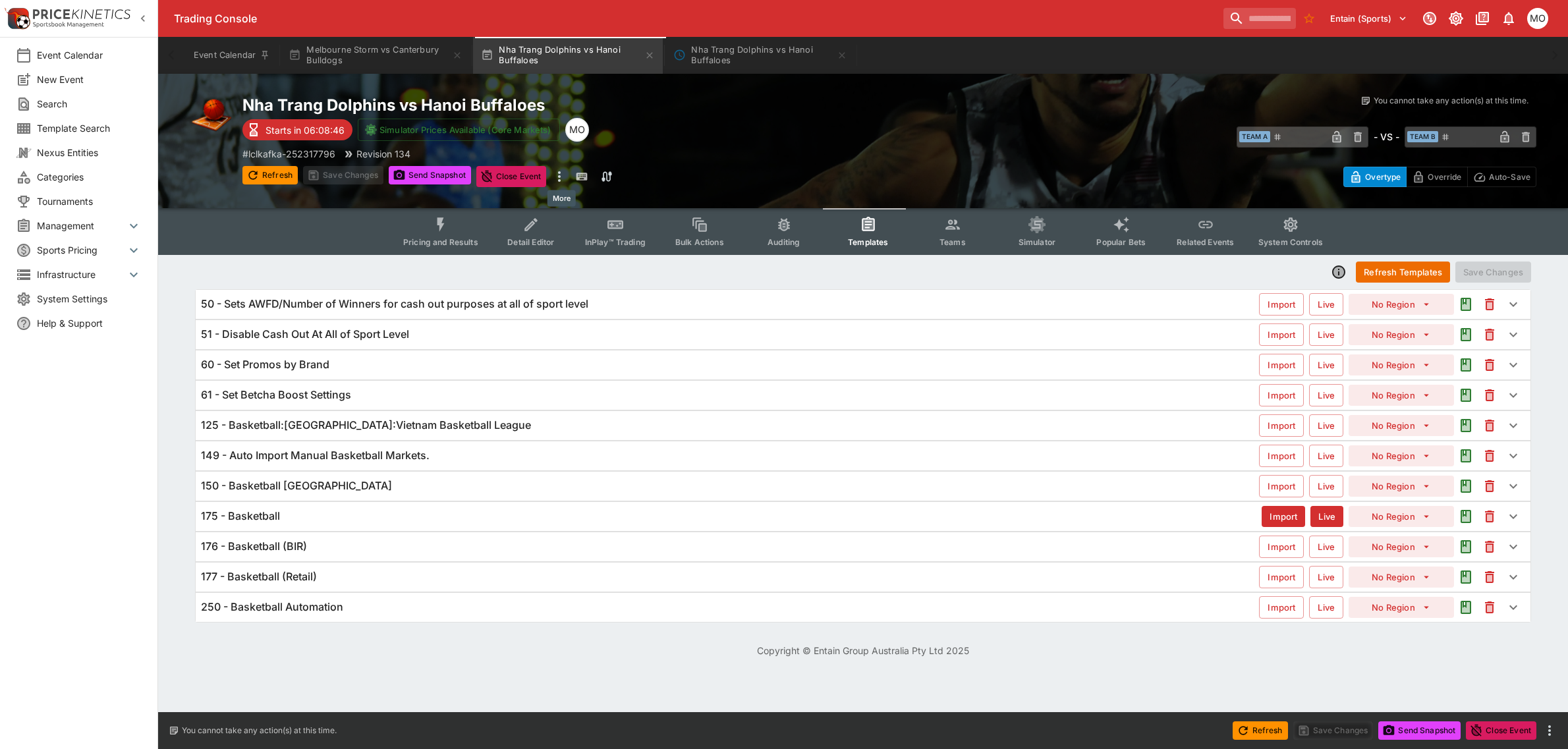
click at [563, 176] on icon "more" at bounding box center [559, 176] width 16 height 16
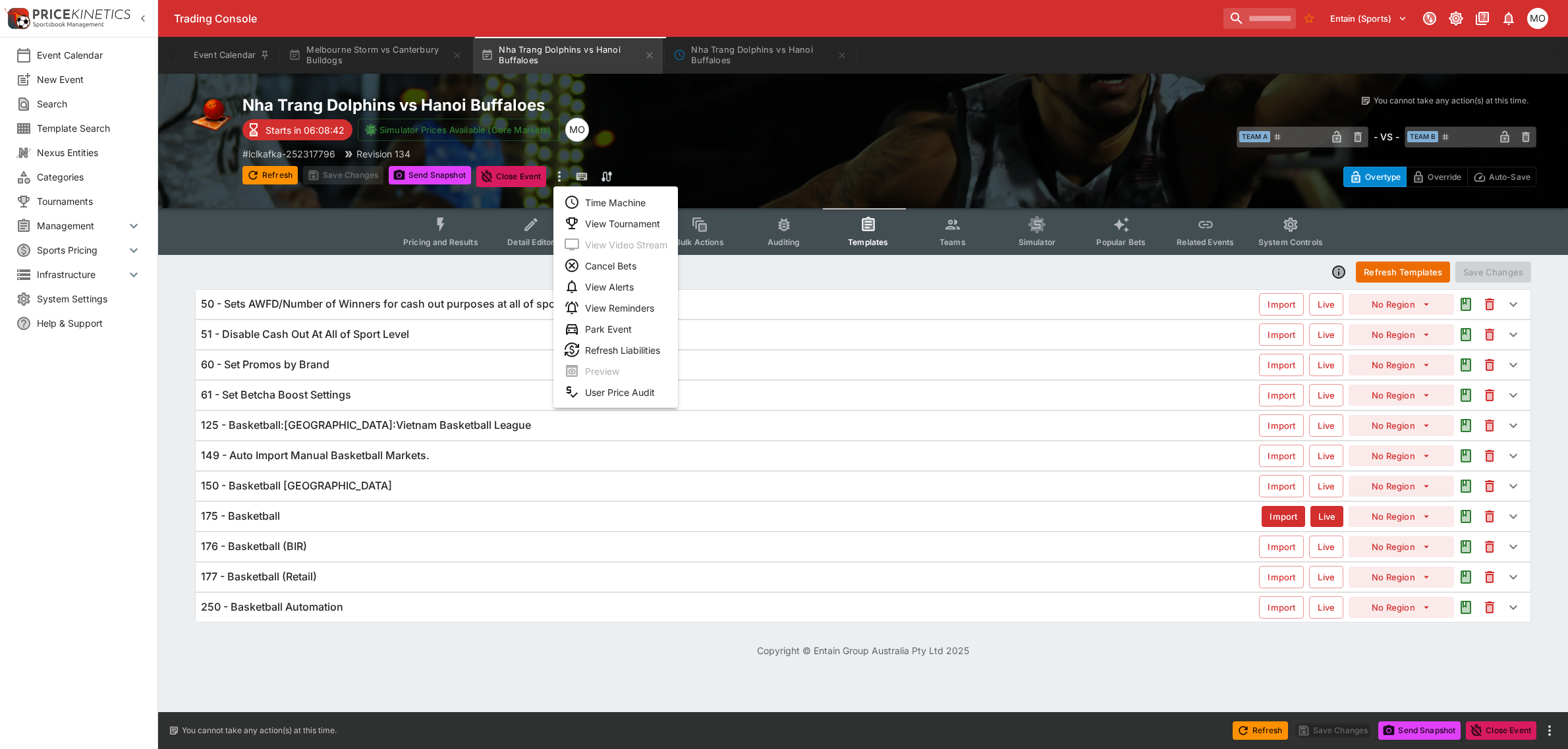
click at [737, 113] on div at bounding box center [784, 374] width 1568 height 749
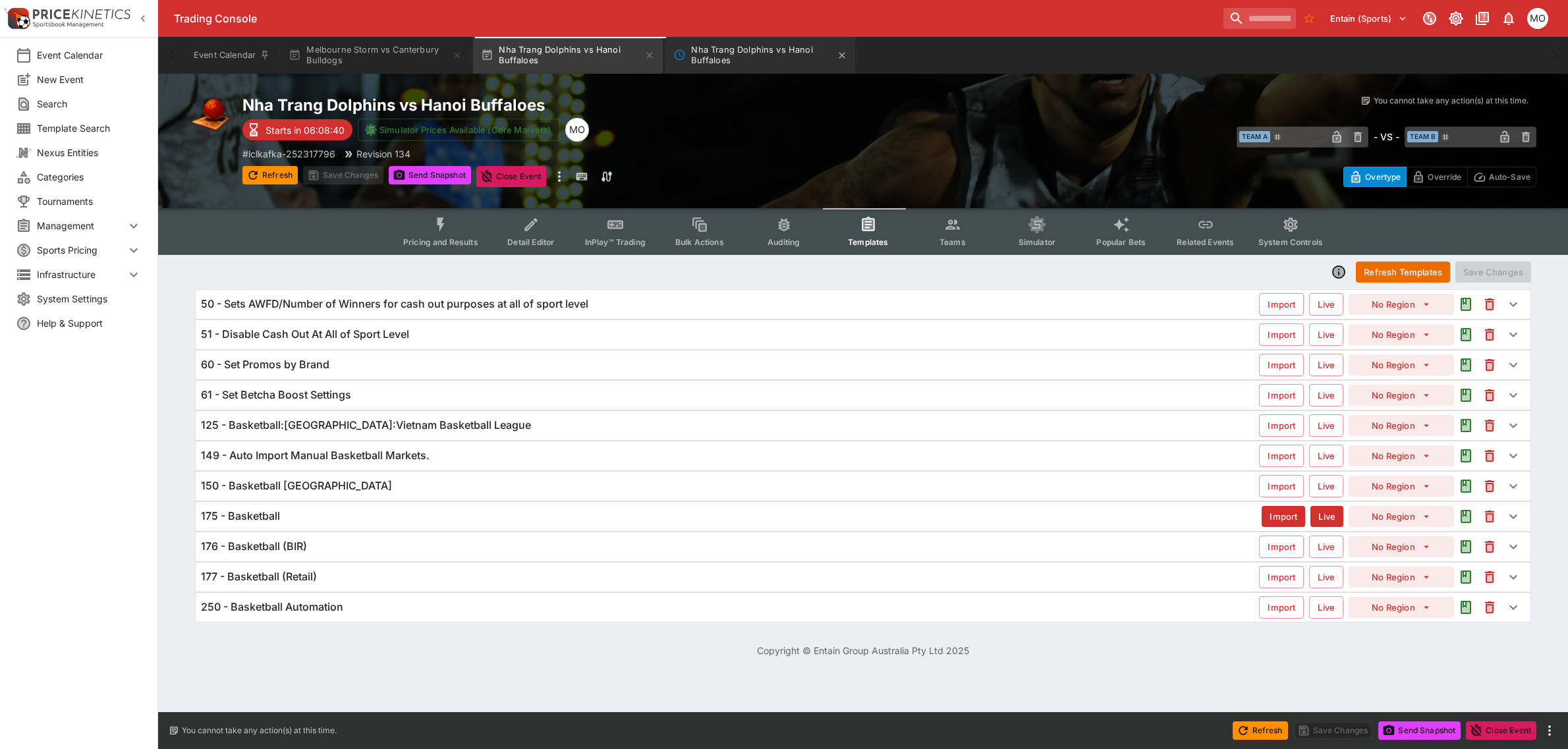
click at [756, 53] on button "Nha Trang Dolphins vs Hanoi Buffaloes" at bounding box center [760, 55] width 189 height 37
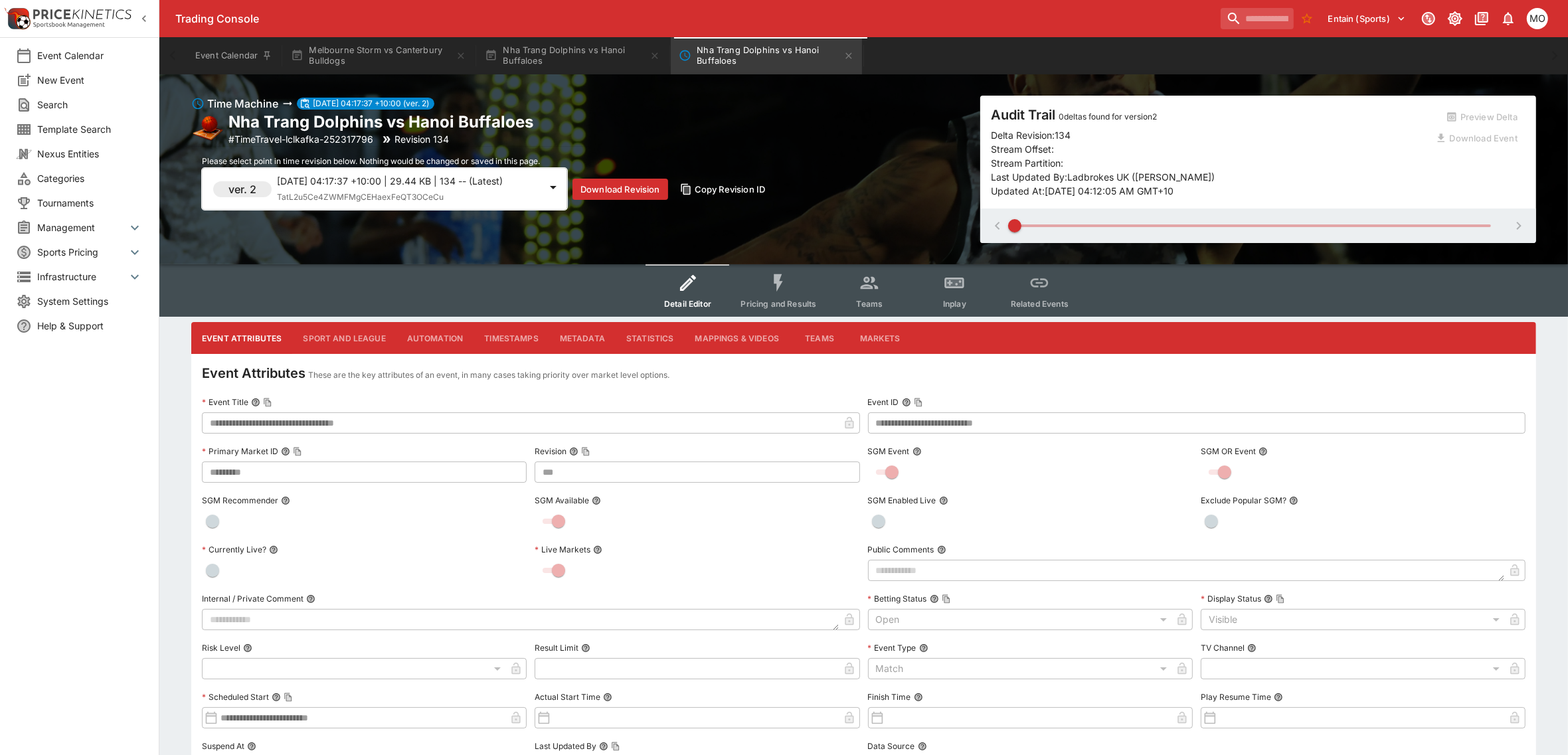
click at [787, 303] on span "Pricing and Results" at bounding box center [779, 304] width 76 height 10
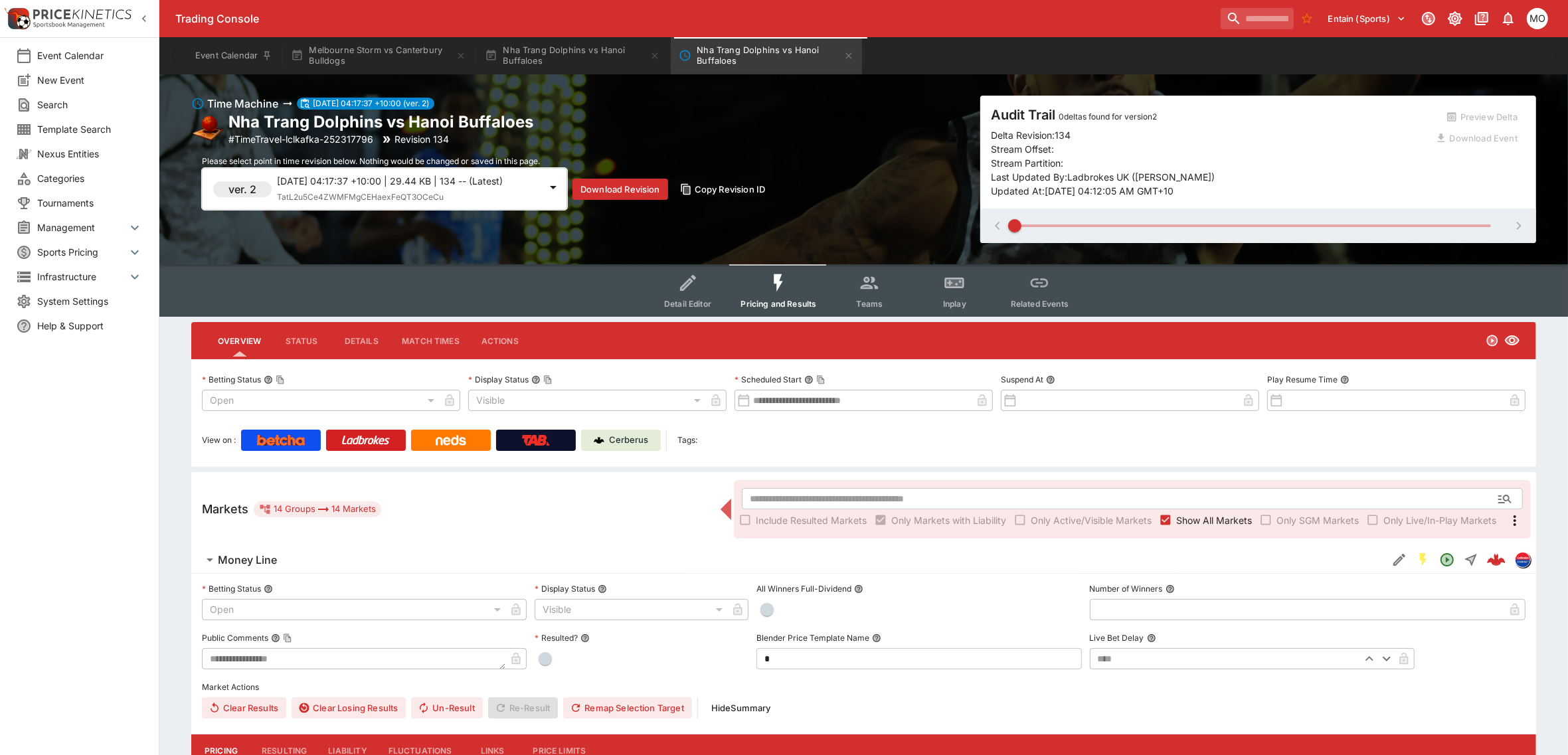
click at [365, 197] on span "TatL2u5Ce4ZWMFMgCEHaexFeQT3OCeCu" at bounding box center [361, 197] width 167 height 10
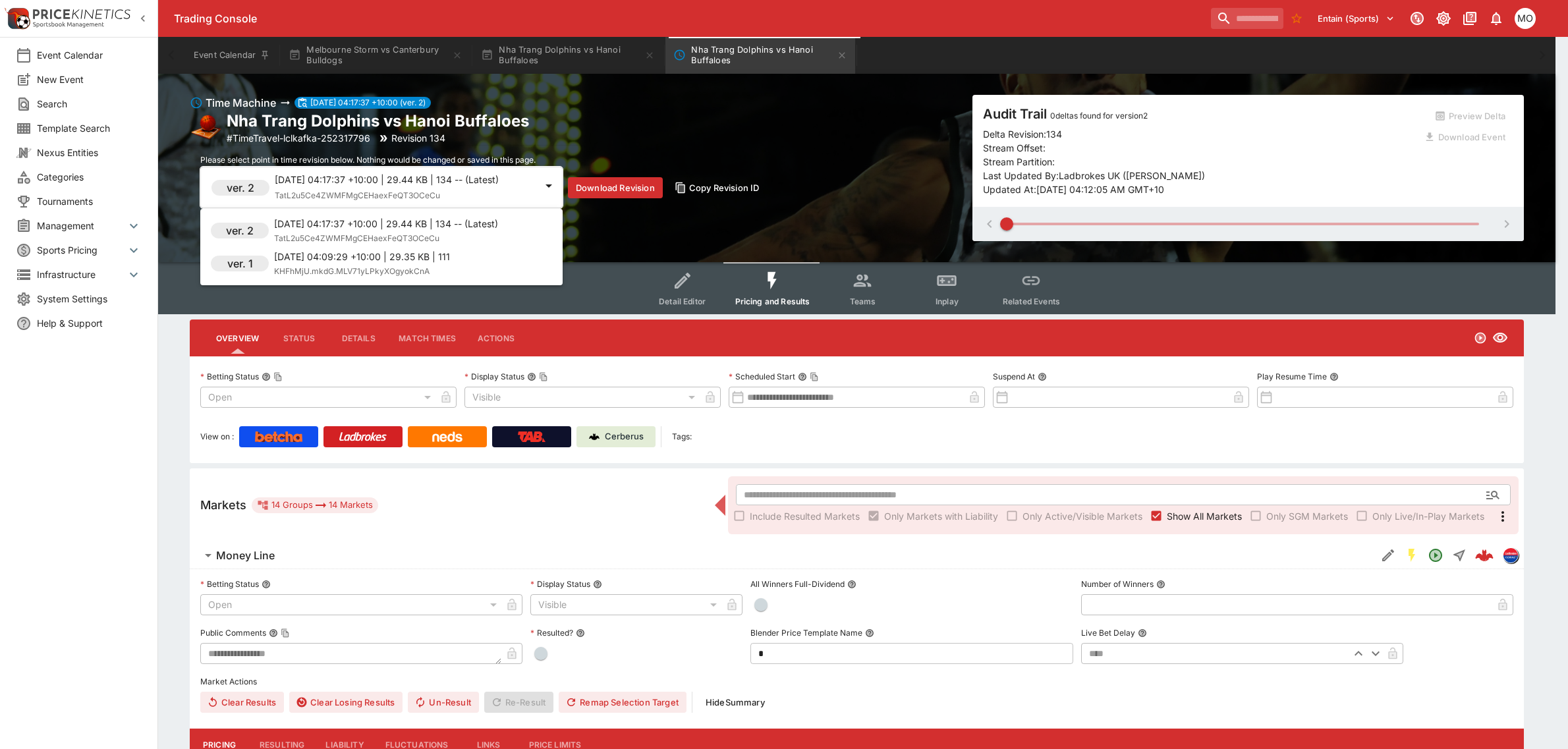
click at [333, 257] on p "[DATE] 04:09:29 +10:00 | 29.35 KB | 111" at bounding box center [362, 257] width 176 height 14
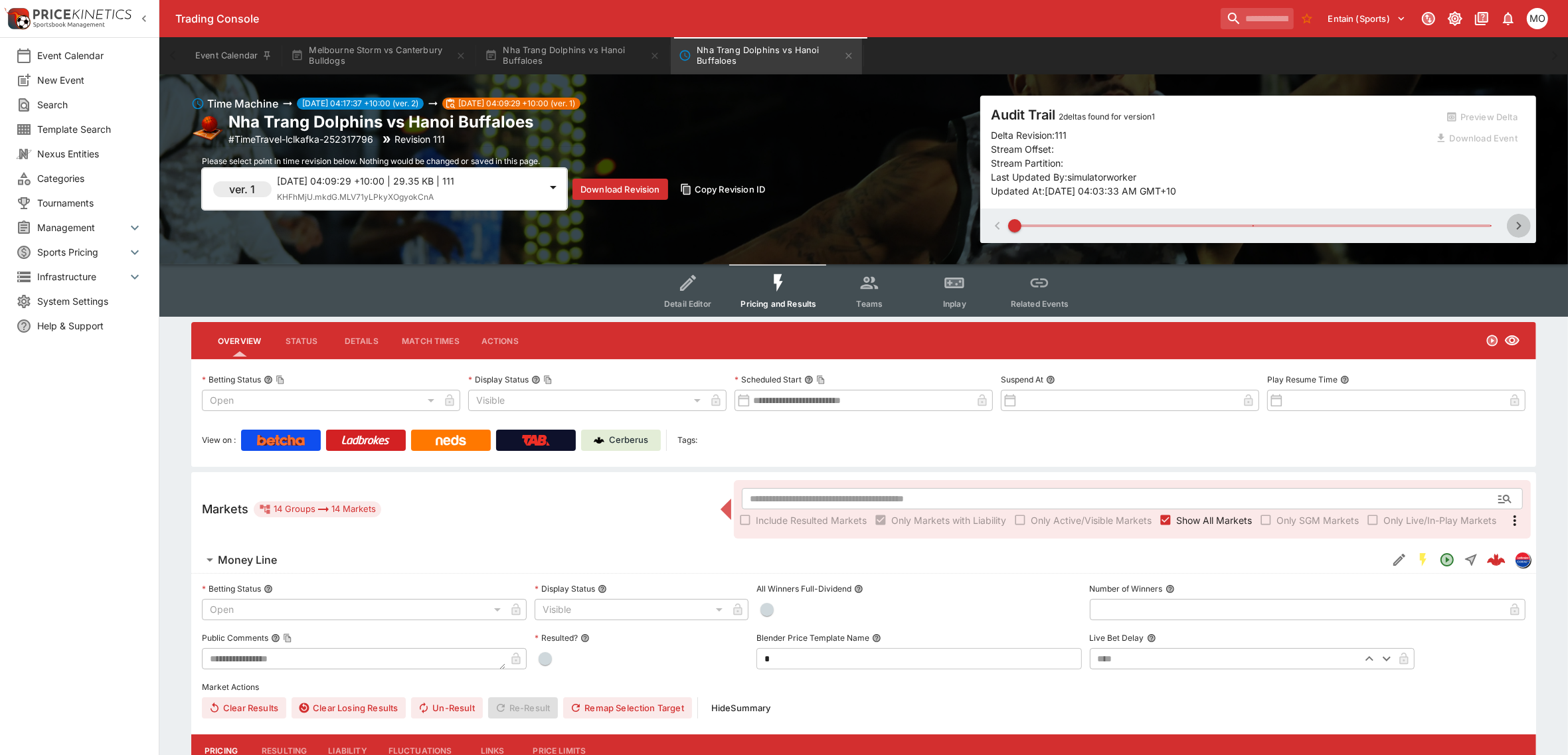
click at [1519, 223] on icon "button" at bounding box center [1518, 226] width 16 height 16
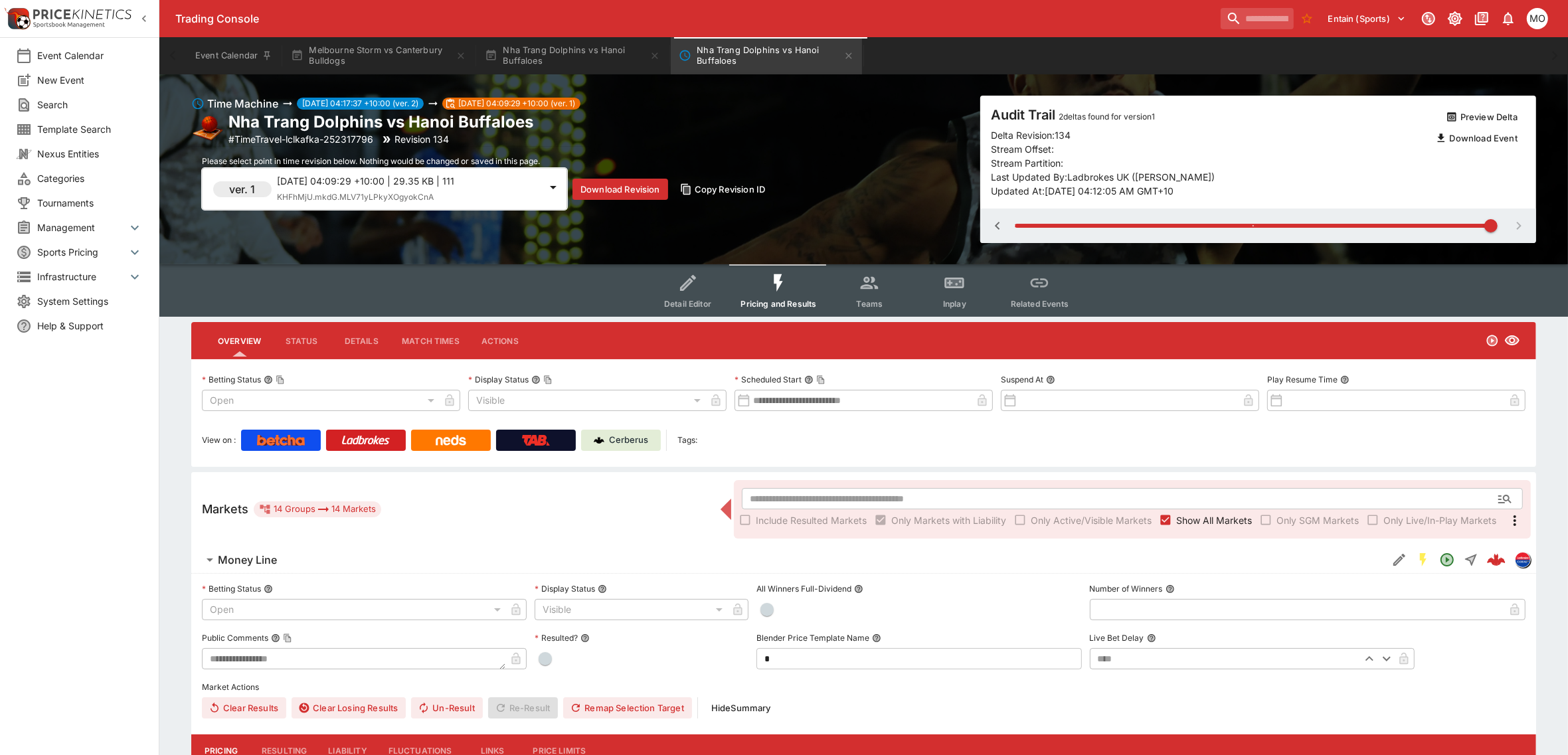
click at [991, 228] on icon "button" at bounding box center [997, 226] width 16 height 16
type input "*"
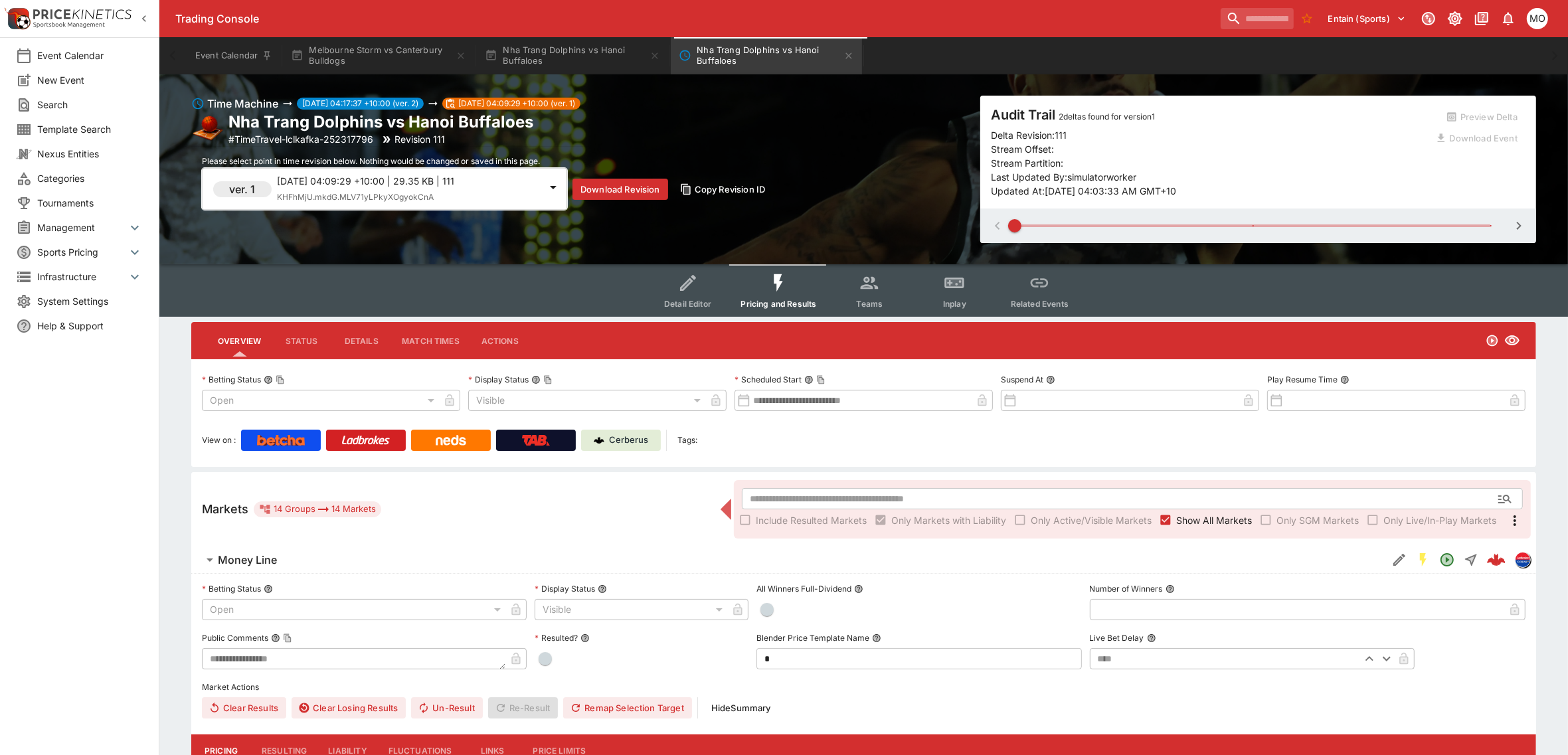
click at [133, 520] on div "Event Calendar New Event Search Template Search Nexus Entities Categories Tourn…" at bounding box center [79, 378] width 159 height 755
click at [552, 51] on button "Nha Trang Dolphins vs Hanoi Buffaloes" at bounding box center [572, 56] width 191 height 37
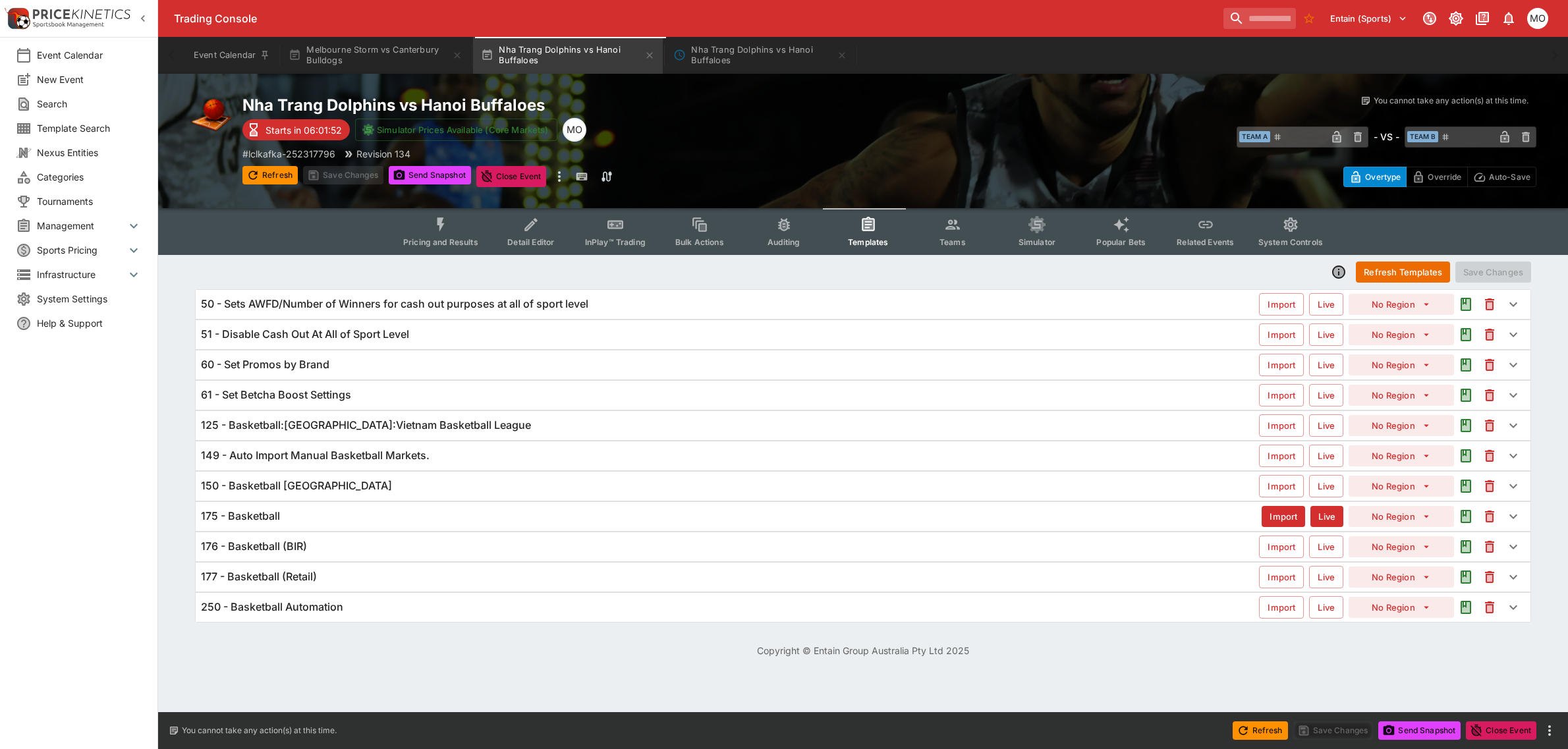
click at [278, 432] on h6 "125 - Basketball:Vietnam:Vietnam Basketball League" at bounding box center [366, 425] width 330 height 14
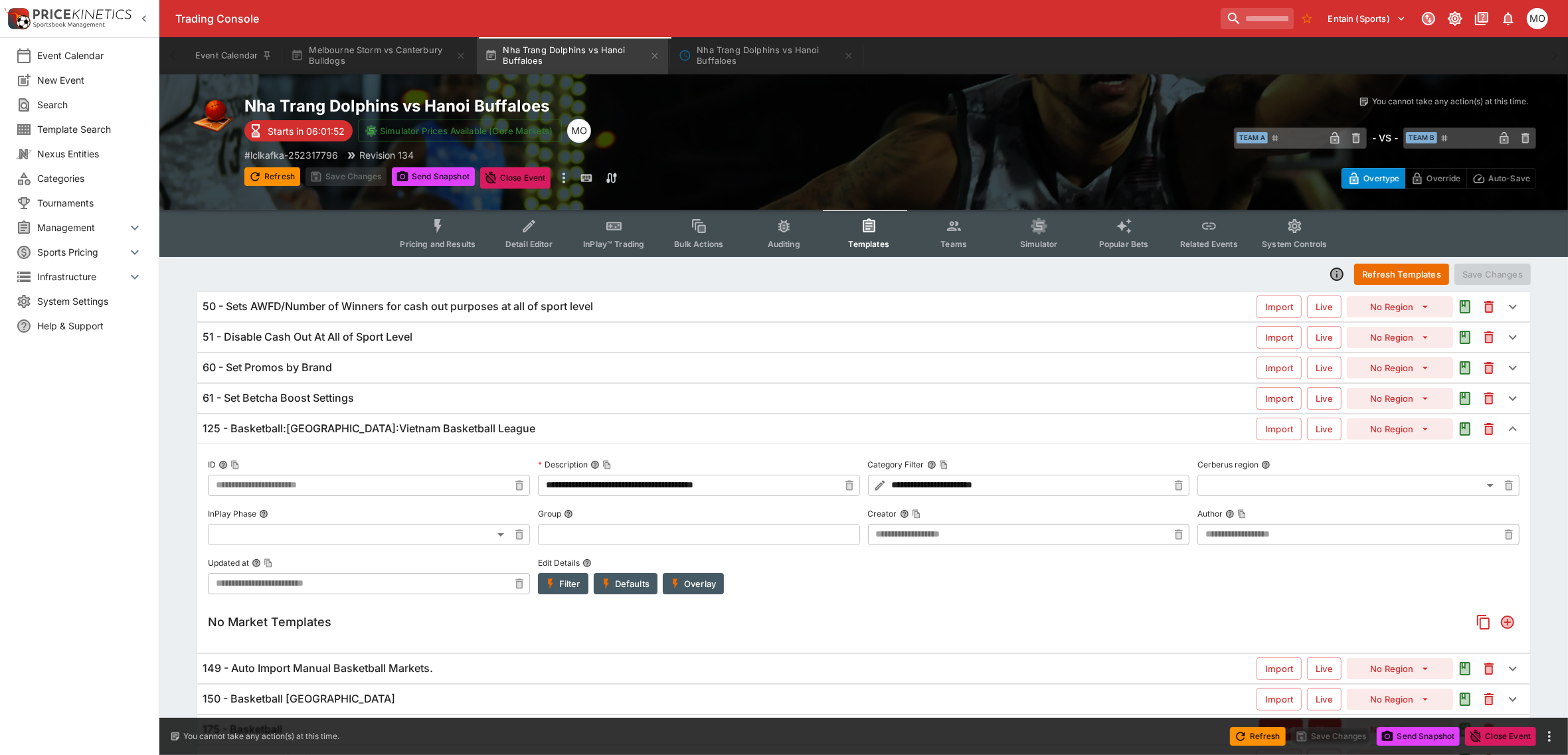
type input "**********"
click at [111, 588] on div "Event Calendar New Event Search Template Search Nexus Entities Categories Tourn…" at bounding box center [79, 378] width 159 height 755
click at [386, 435] on h6 "125 - Basketball:Vietnam:Vietnam Basketball League" at bounding box center [368, 428] width 332 height 14
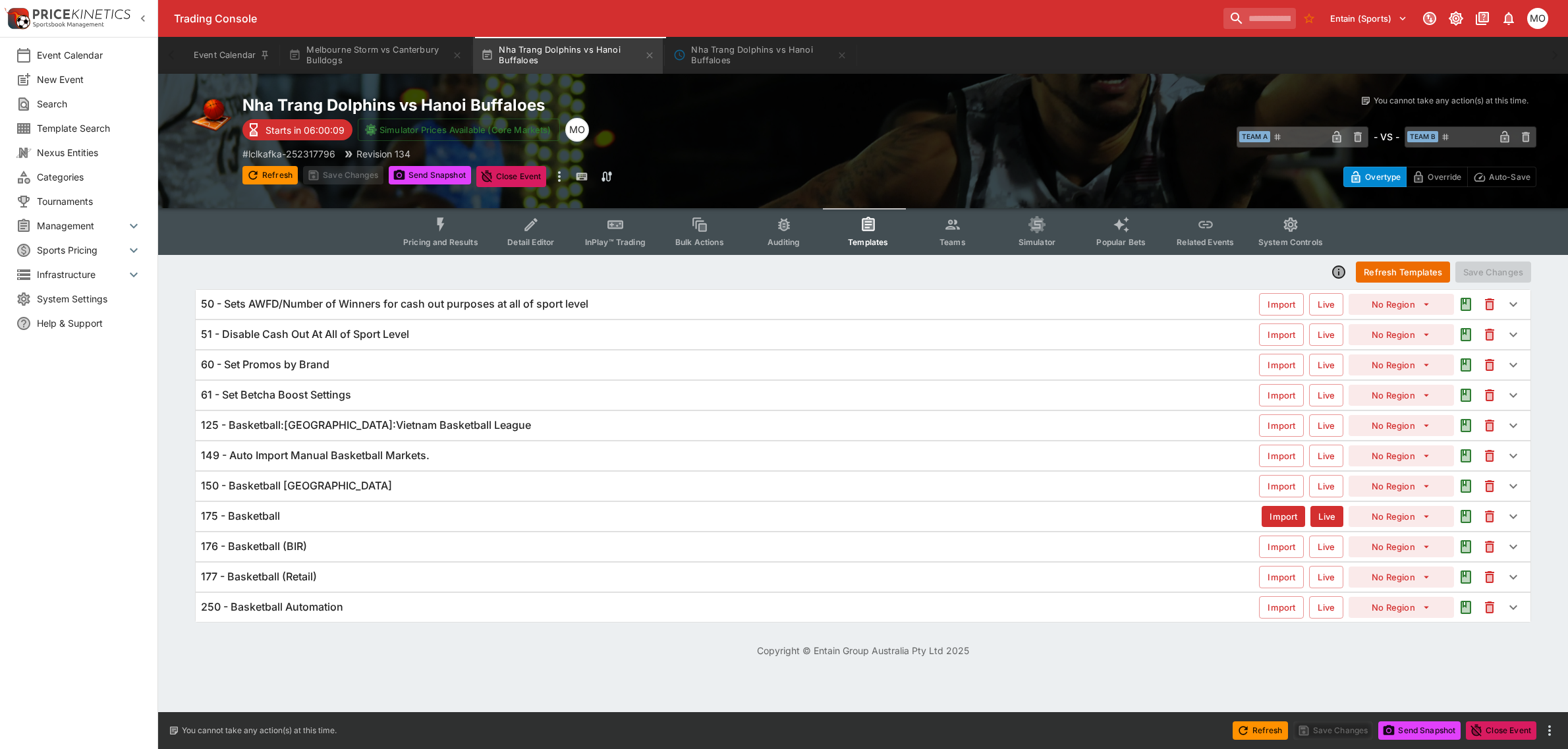
click at [380, 426] on h6 "125 - Basketball:Vietnam:Vietnam Basketball League" at bounding box center [366, 425] width 330 height 14
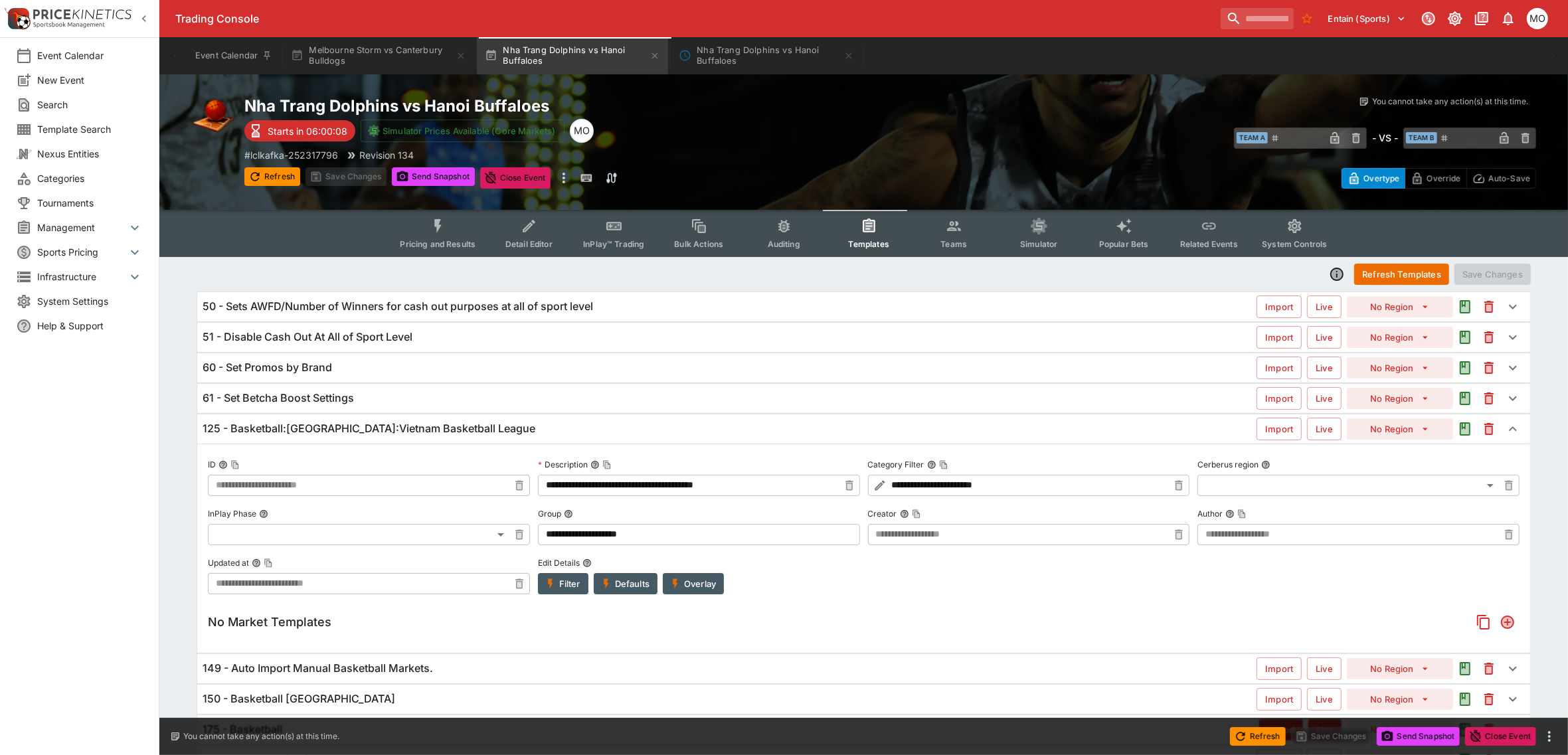
scroll to position [134, 0]
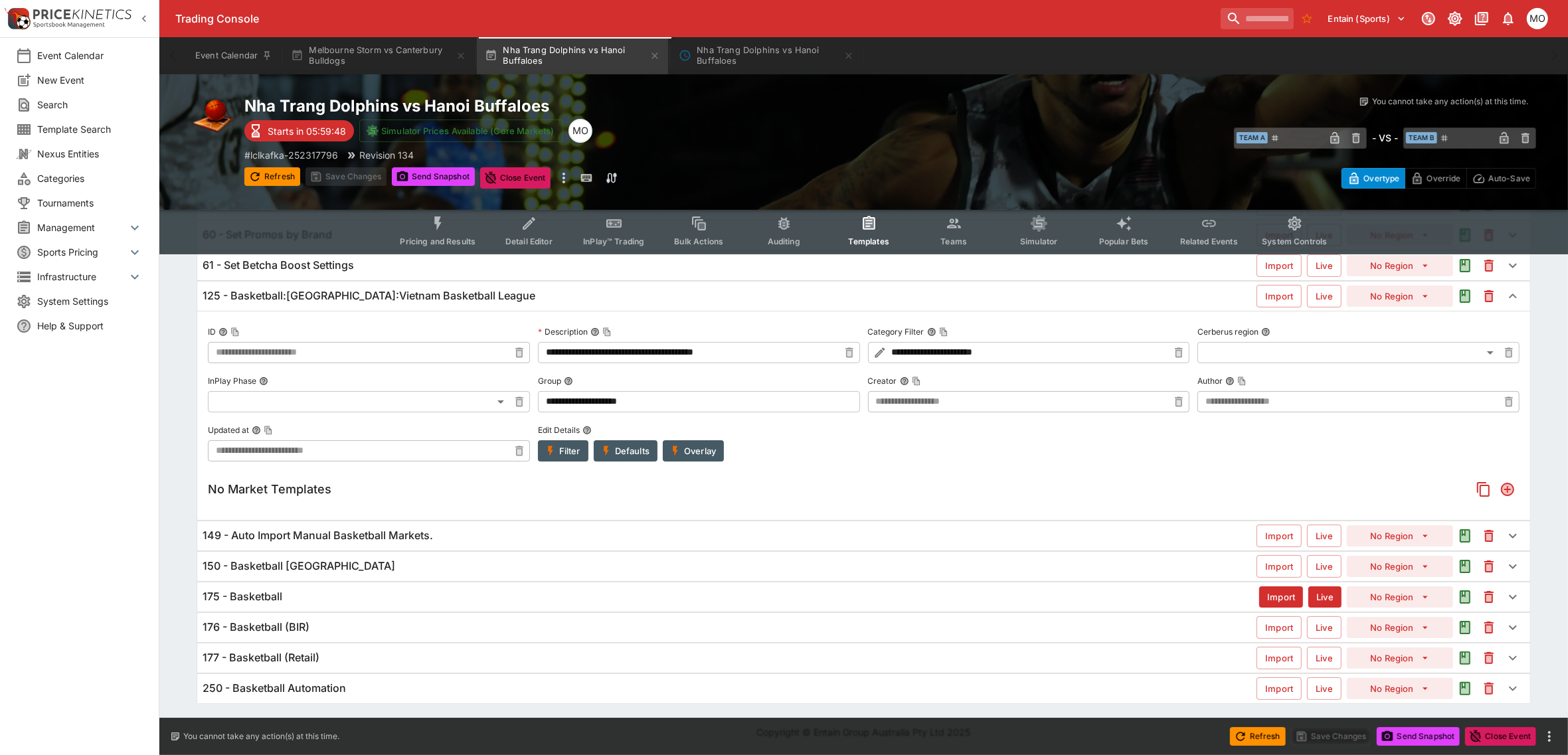
click at [151, 622] on div "Event Calendar New Event Search Template Search Nexus Entities Categories Tourn…" at bounding box center [79, 378] width 159 height 755
click at [704, 452] on button "Overlay" at bounding box center [693, 451] width 61 height 21
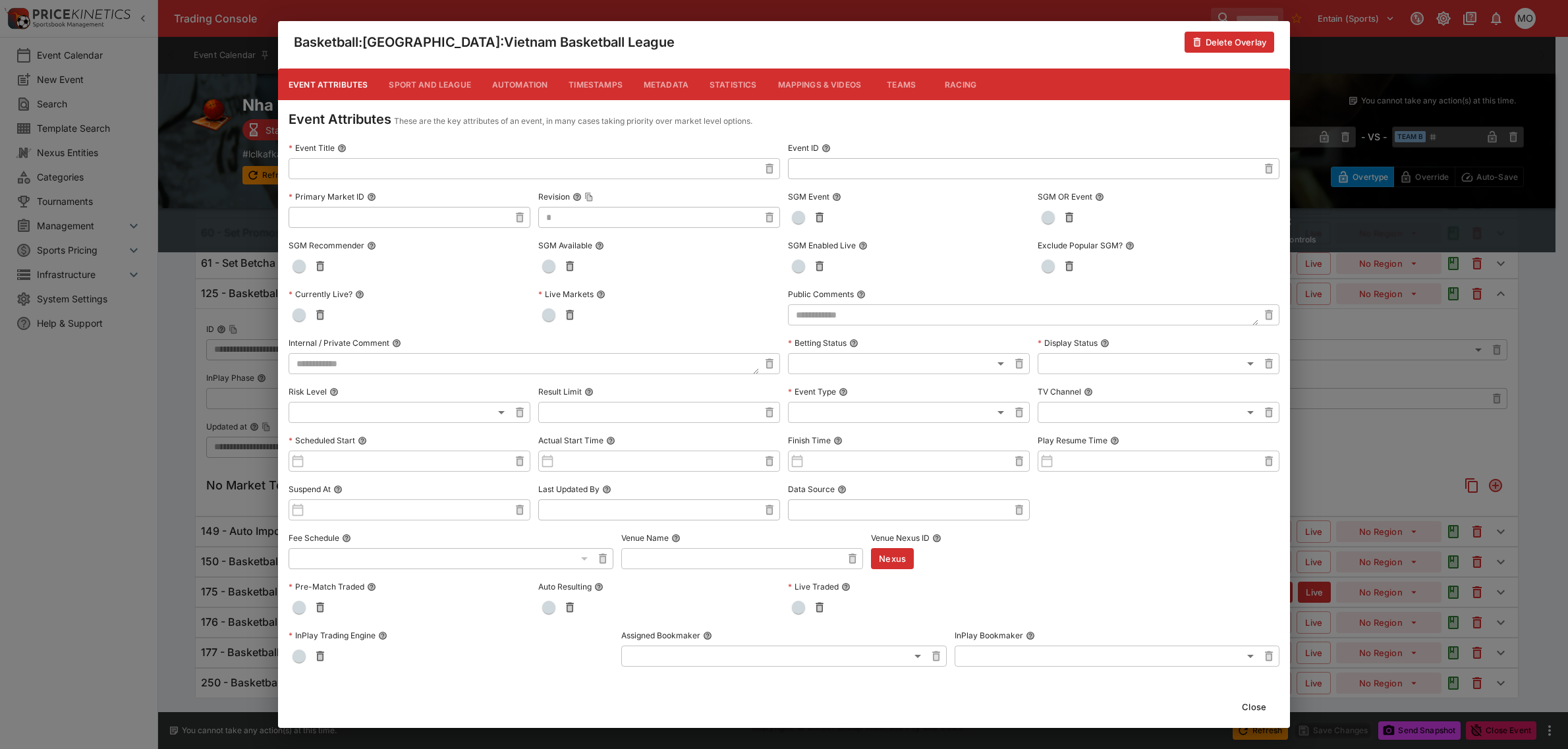
click at [669, 81] on button "Metadata" at bounding box center [666, 84] width 66 height 32
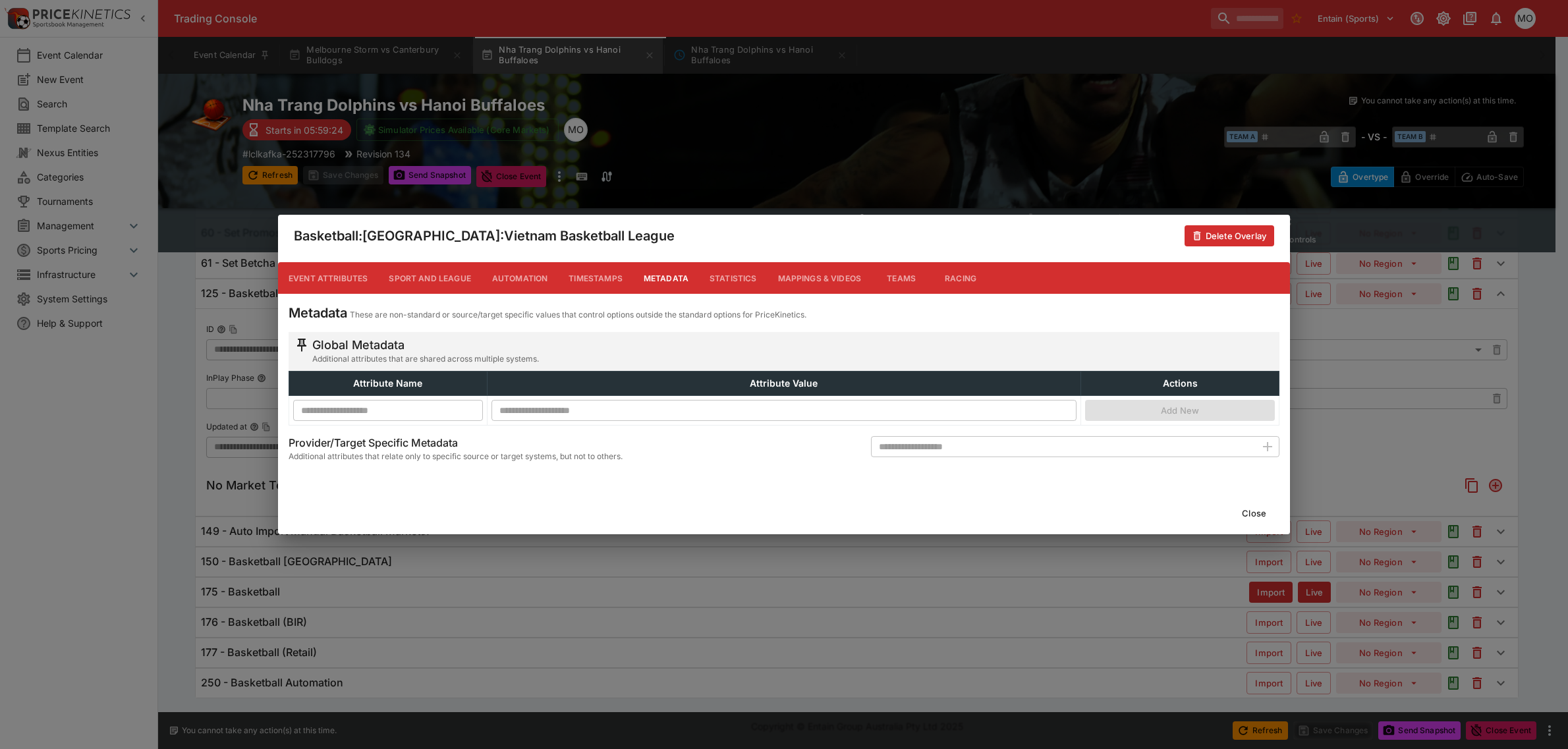
click at [664, 494] on div "Close" at bounding box center [784, 513] width 1012 height 42
click at [939, 441] on input "text" at bounding box center [1063, 447] width 384 height 21
type input "******"
click at [1267, 447] on icon "button" at bounding box center [1267, 446] width 9 height 9
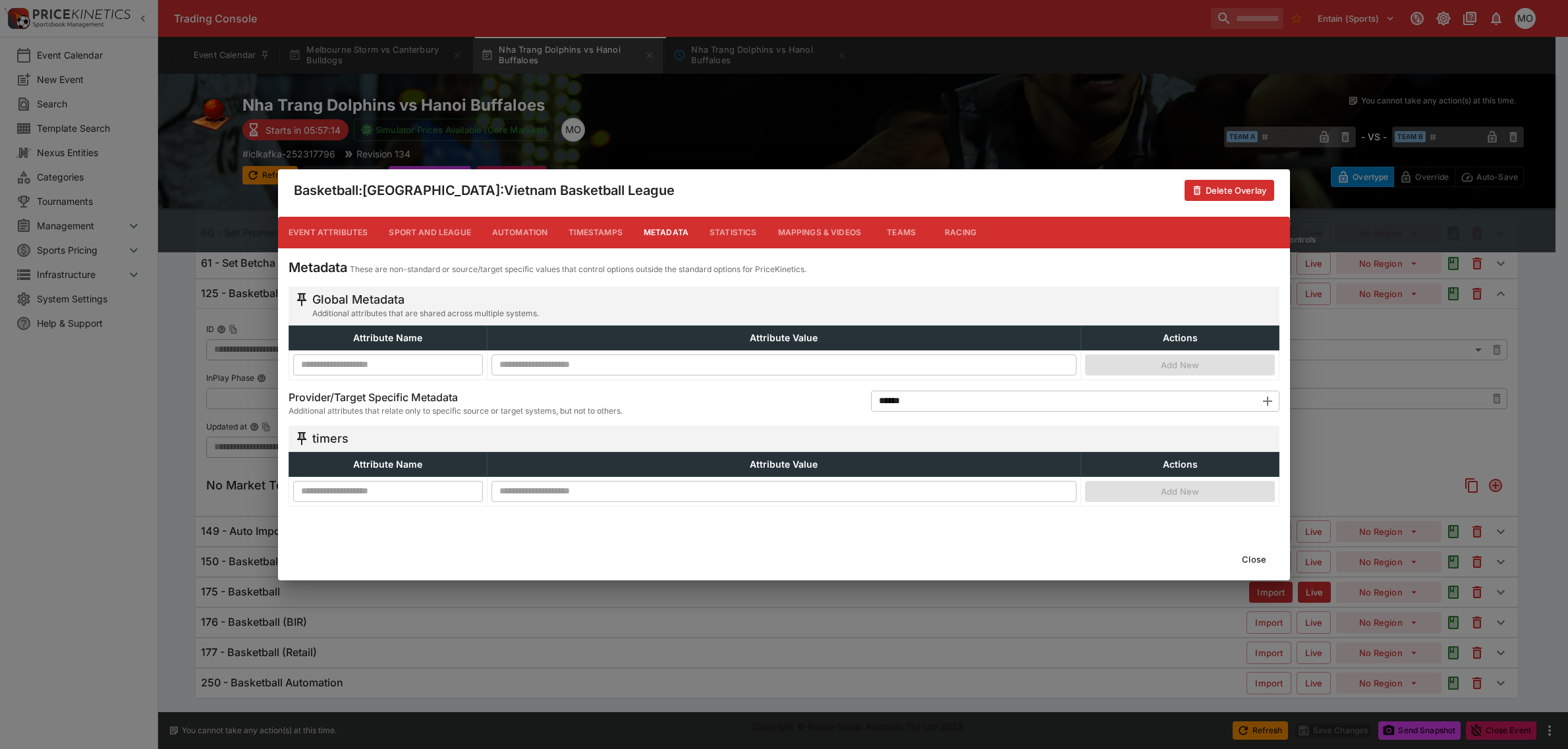
click at [346, 528] on div "Metadata These are non-standard or source/target specific values that control o…" at bounding box center [784, 391] width 1012 height 285
click at [1250, 555] on button "Close" at bounding box center [1254, 559] width 40 height 21
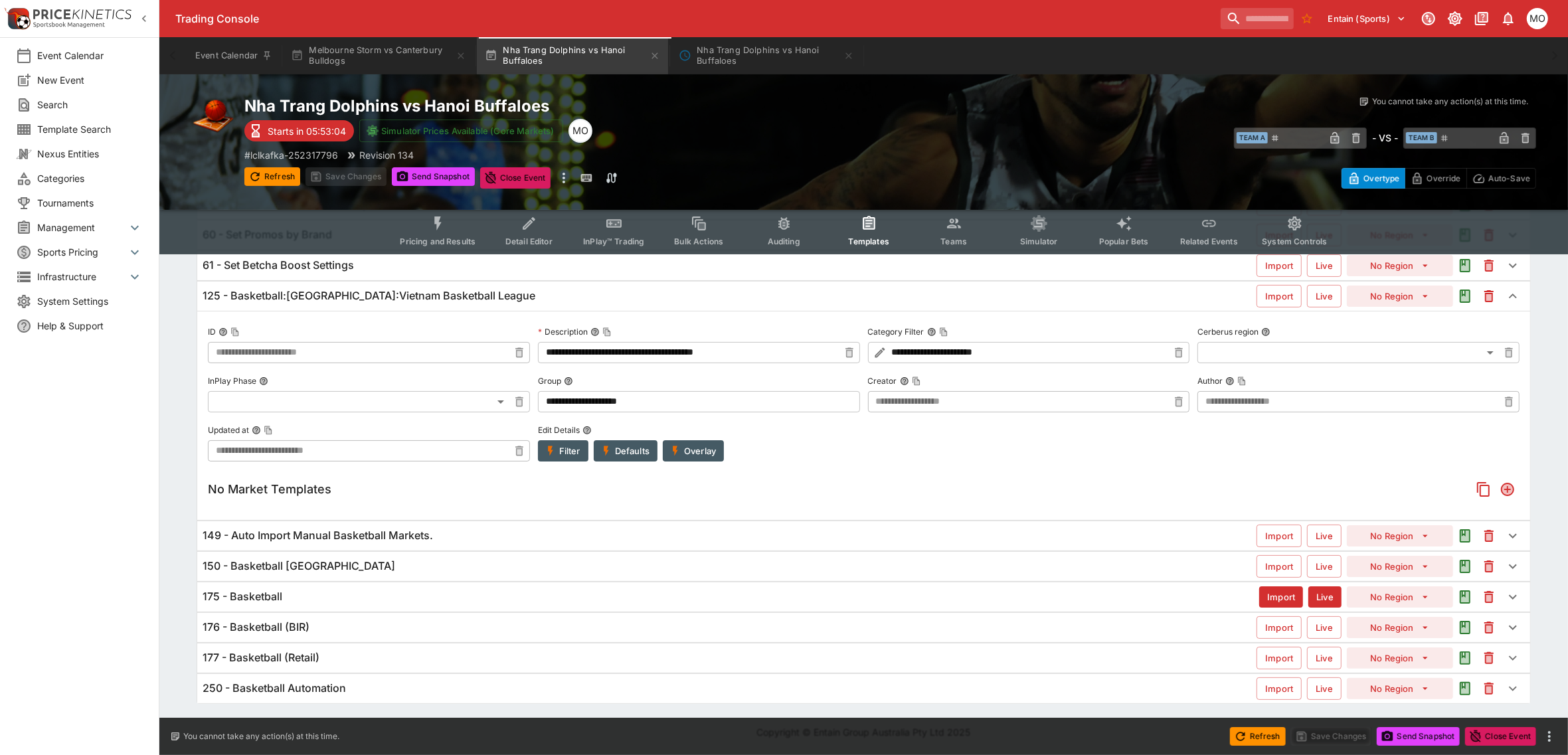
click at [699, 455] on button "Overlay" at bounding box center [693, 451] width 61 height 21
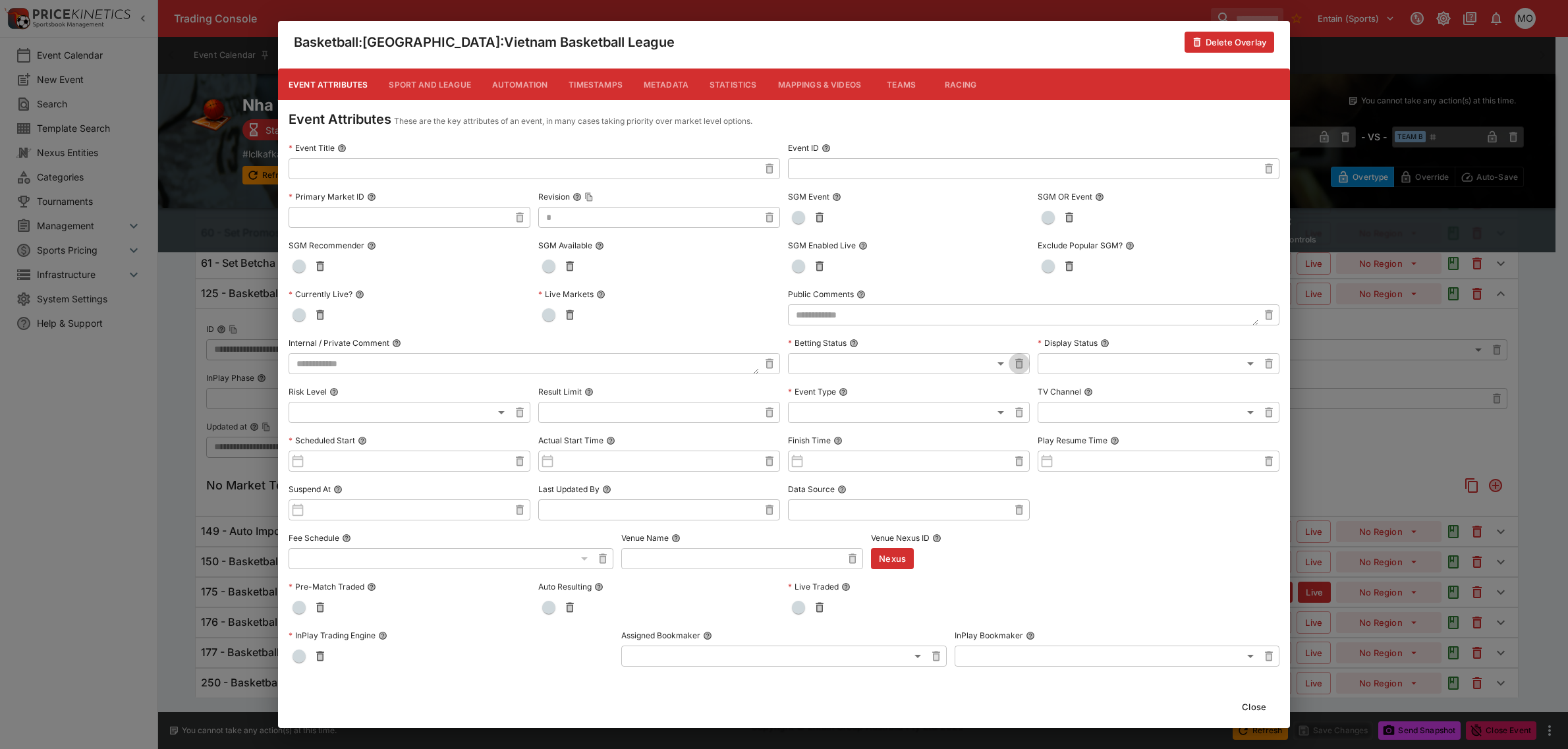
click at [1012, 363] on icon "button" at bounding box center [1019, 363] width 13 height 13
click at [990, 364] on body "Trading Console Entain (Sports) 1 MO Event Calendar New Event Search Template S…" at bounding box center [784, 308] width 1568 height 880
click at [990, 364] on div at bounding box center [784, 374] width 1568 height 749
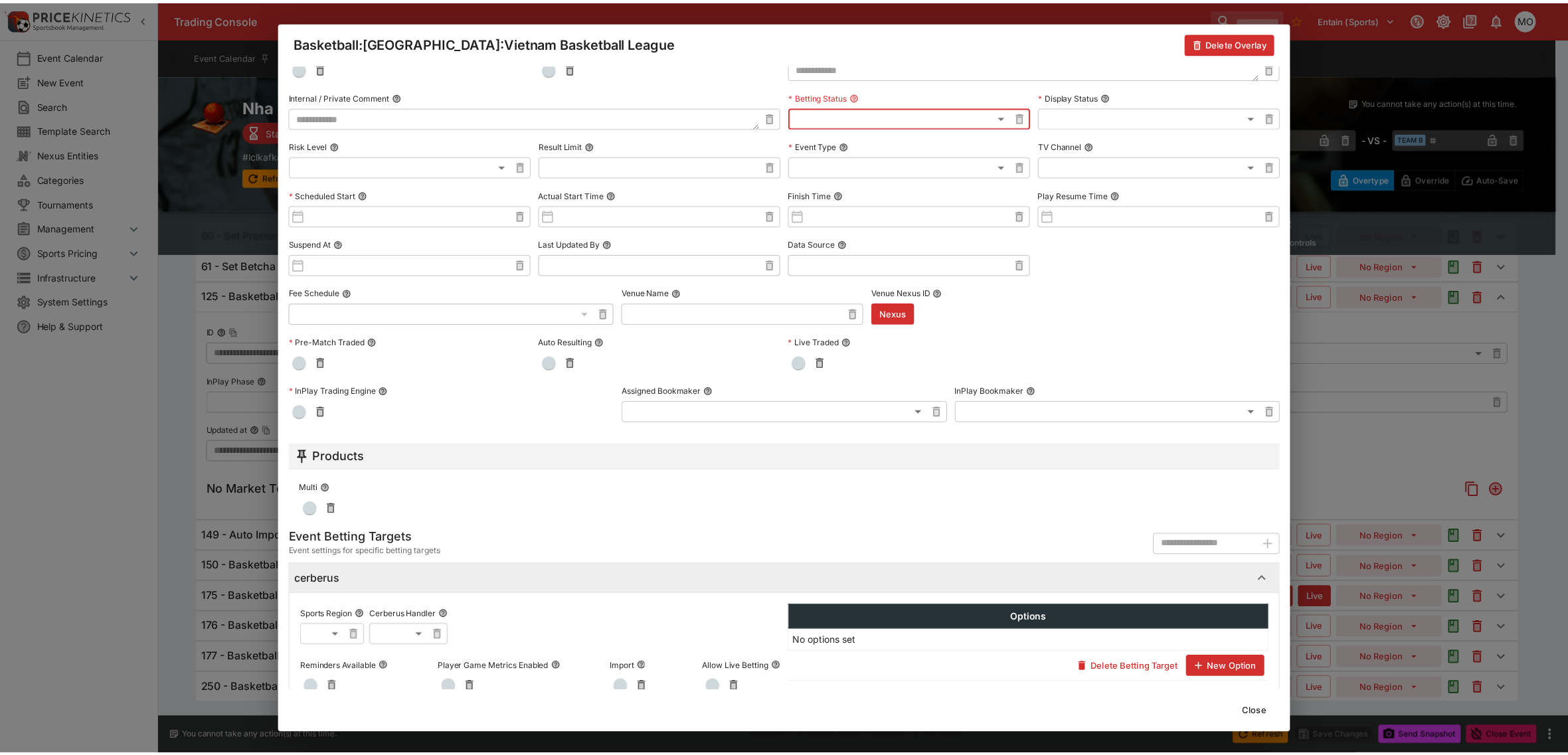
scroll to position [339, 0]
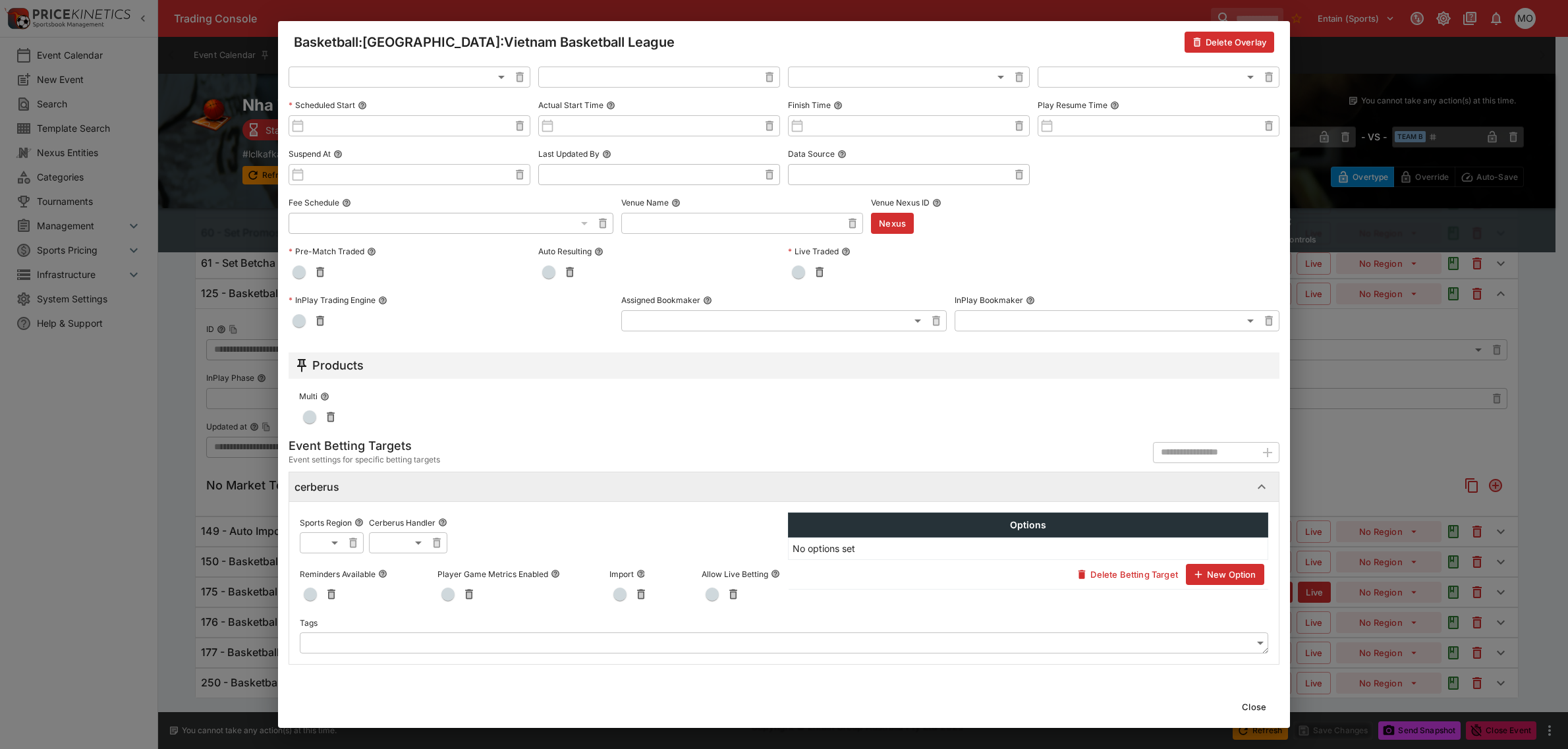
click at [1256, 705] on button "Close" at bounding box center [1254, 706] width 40 height 21
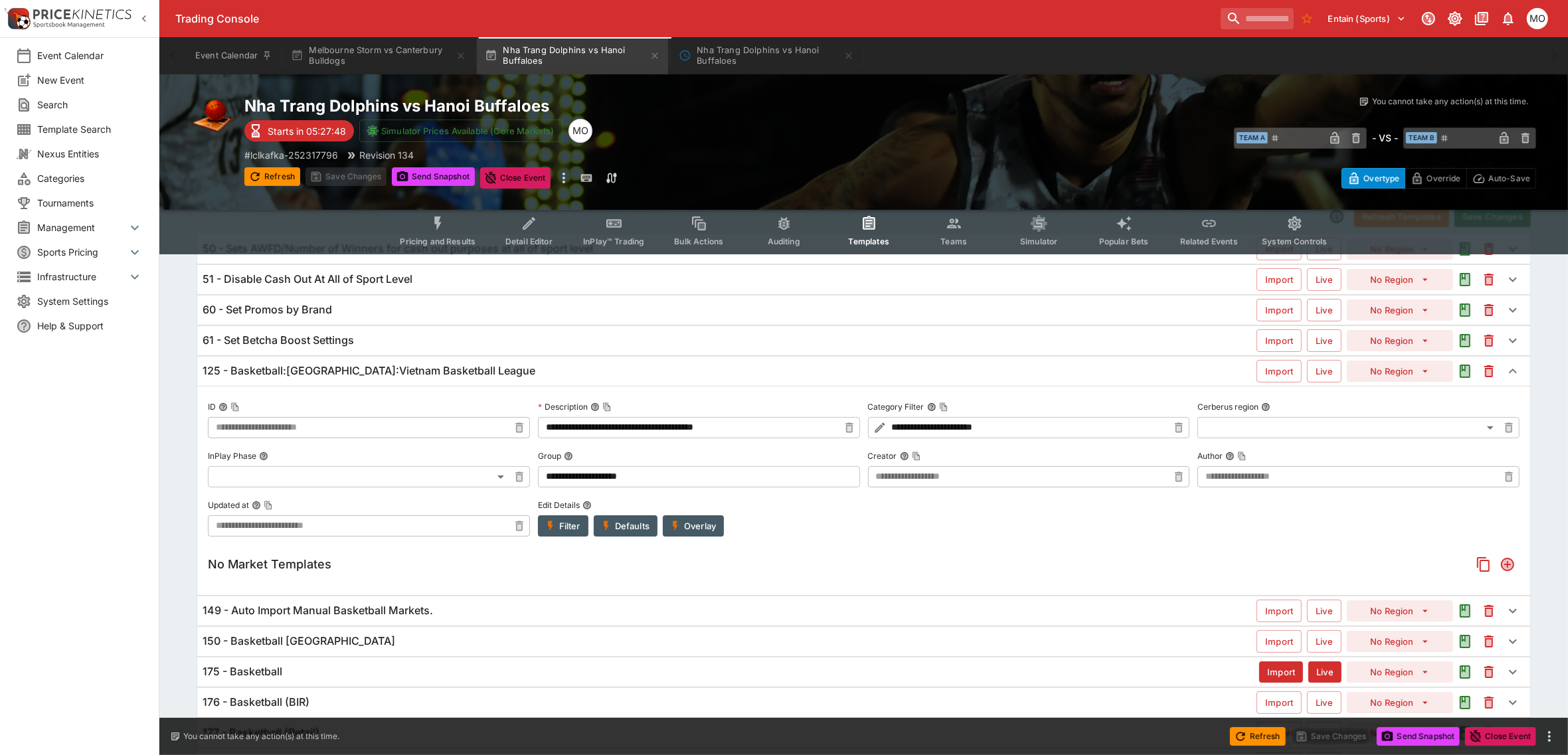
scroll to position [0, 0]
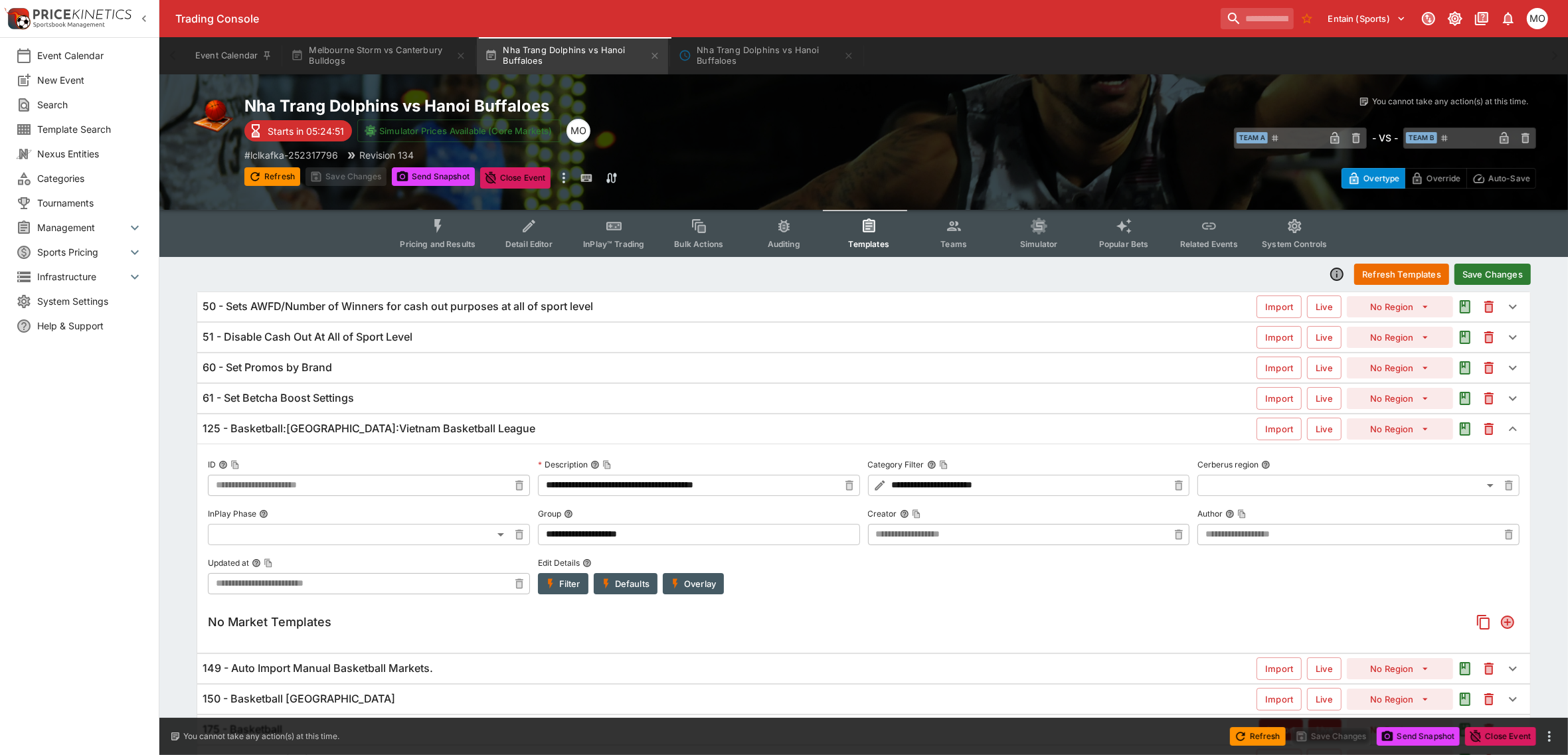
click at [124, 513] on div "Event Calendar New Event Search Template Search Nexus Entities Categories Tourn…" at bounding box center [79, 378] width 159 height 755
click at [559, 586] on button "Filter" at bounding box center [563, 583] width 50 height 21
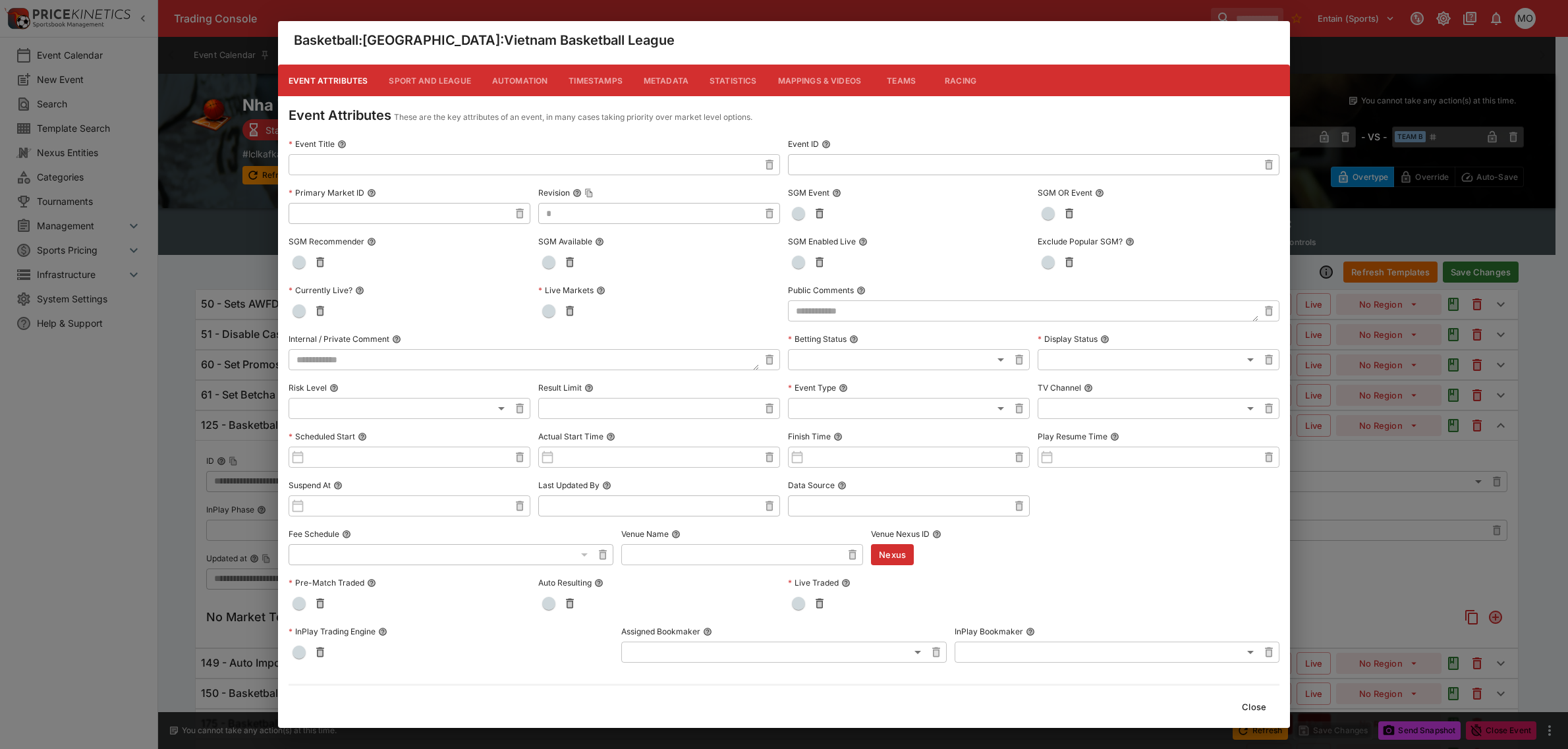
click at [676, 78] on button "Metadata" at bounding box center [666, 80] width 66 height 32
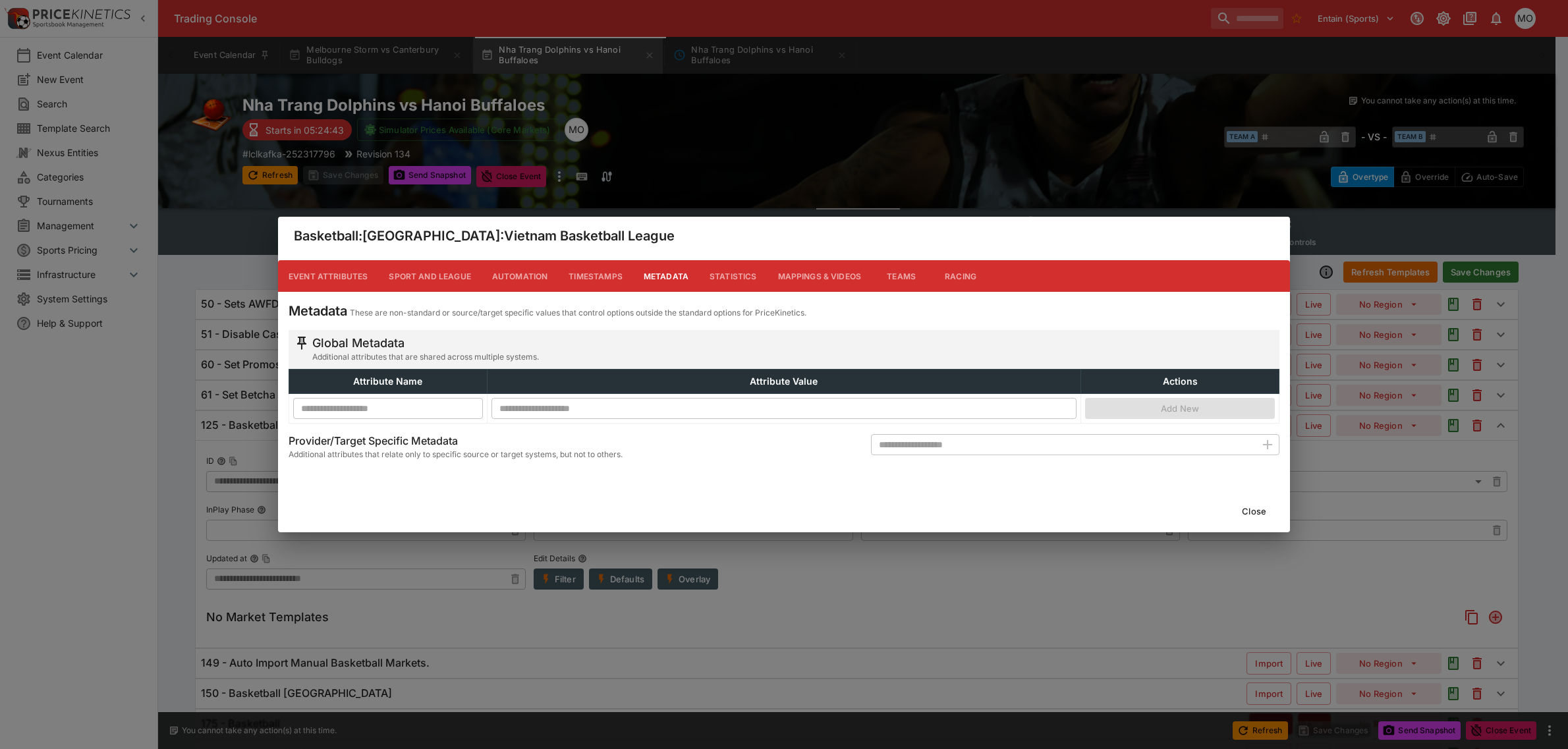
click at [1257, 501] on button "Close" at bounding box center [1254, 511] width 40 height 21
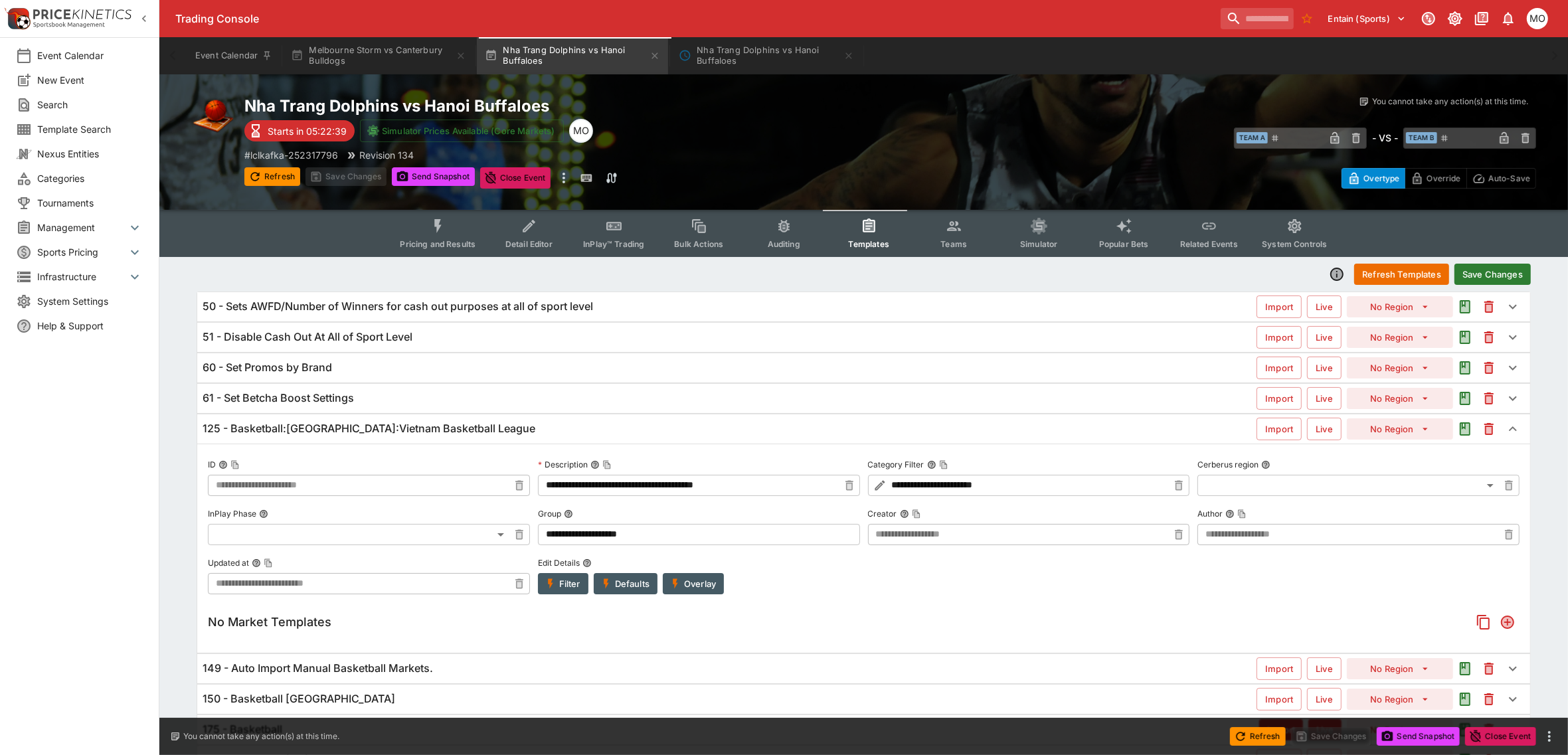
click at [1336, 274] on icon "button" at bounding box center [1337, 274] width 11 height 11
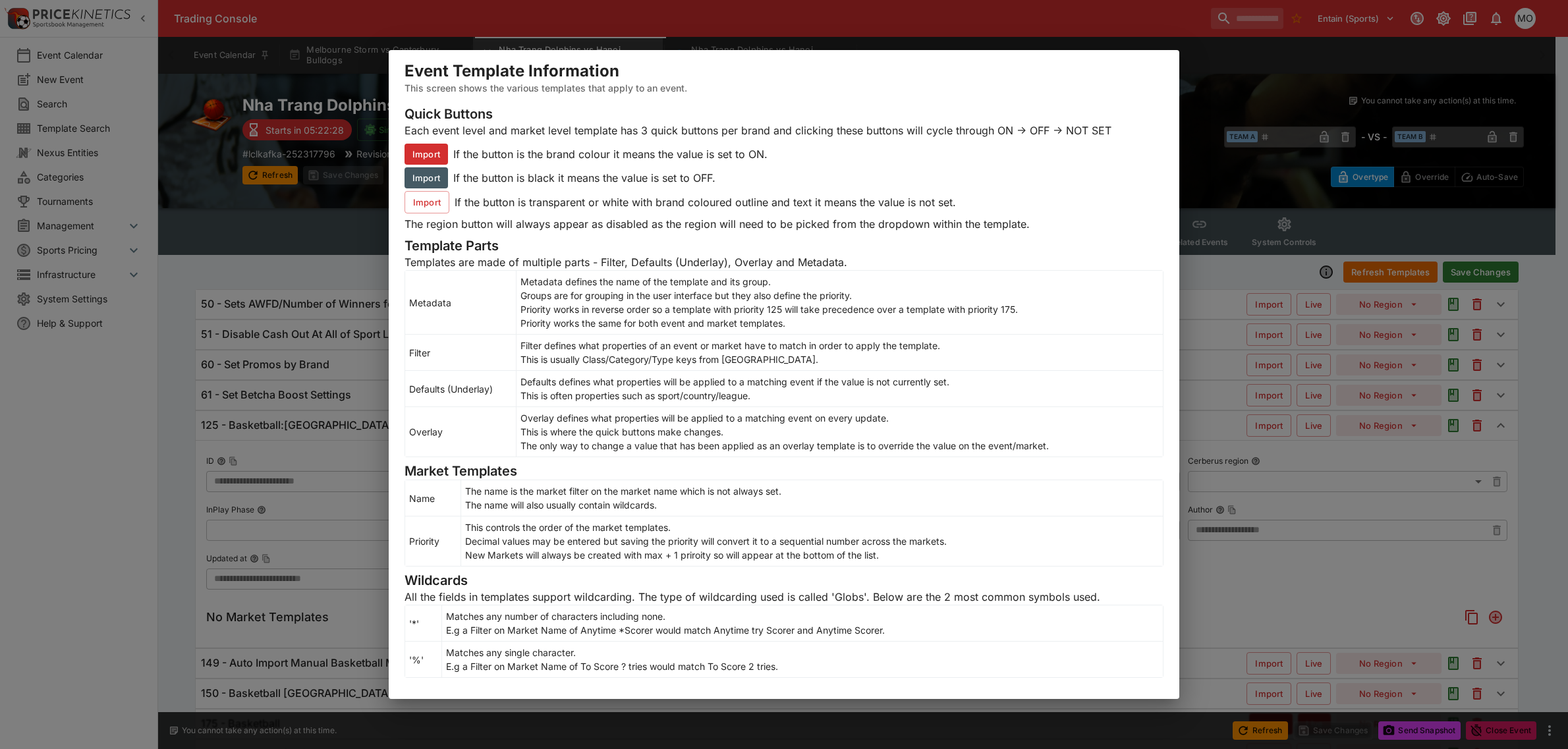
click at [1224, 183] on div "Event Template Information This screen shows the various templates that apply t…" at bounding box center [784, 374] width 1568 height 749
